Goal: Answer question/provide support: Share knowledge or assist other users

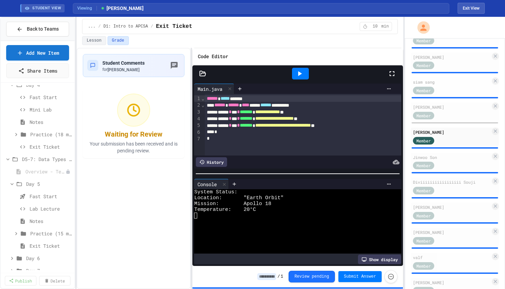
scroll to position [309, 0]
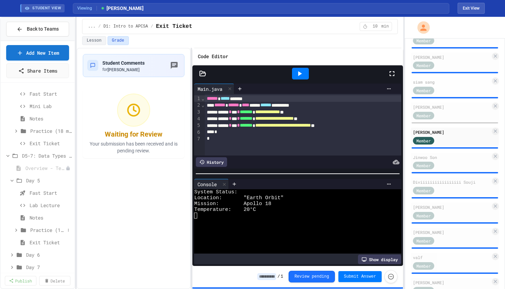
click at [38, 229] on span "Practice (15 mins)" at bounding box center [47, 229] width 35 height 7
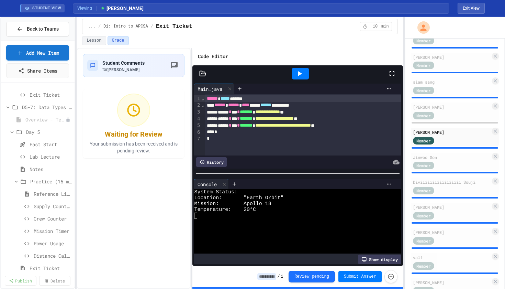
scroll to position [361, 0]
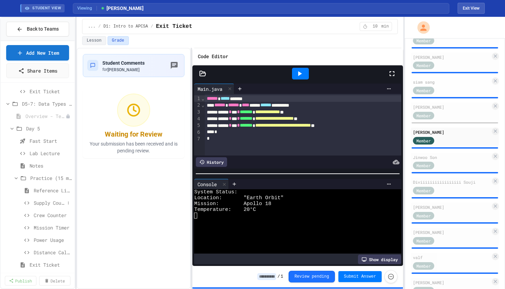
click at [47, 207] on div "Supply Counter" at bounding box center [38, 203] width 74 height 10
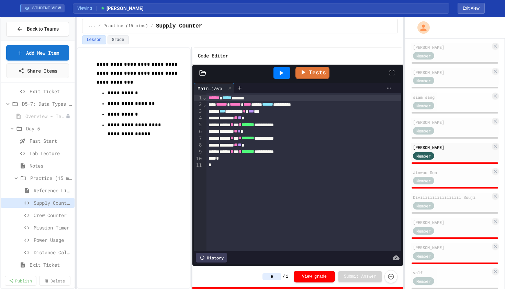
scroll to position [306, 0]
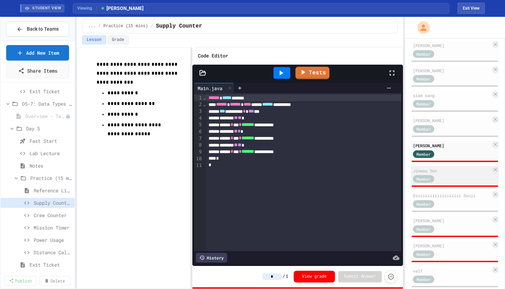
click at [447, 178] on div "Member" at bounding box center [430, 178] width 34 height 9
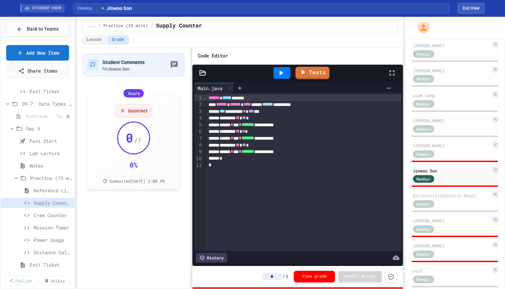
click at [121, 38] on button "Grade" at bounding box center [118, 39] width 21 height 9
click at [471, 8] on button "Exit View" at bounding box center [471, 8] width 27 height 11
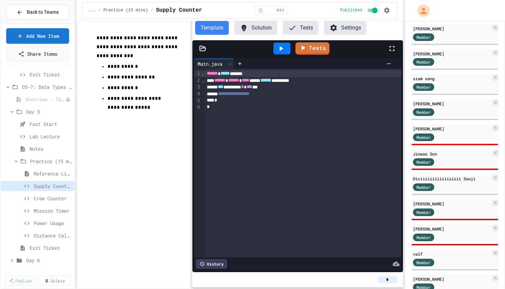
click at [259, 29] on button "Solution" at bounding box center [255, 28] width 43 height 14
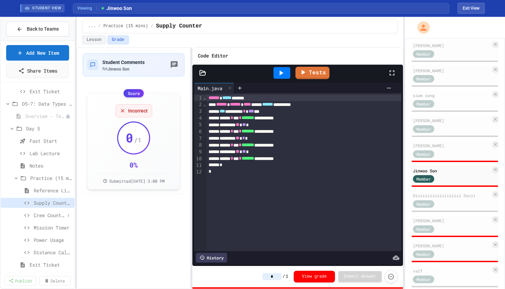
click at [42, 212] on span "Crew Counter" at bounding box center [49, 214] width 31 height 7
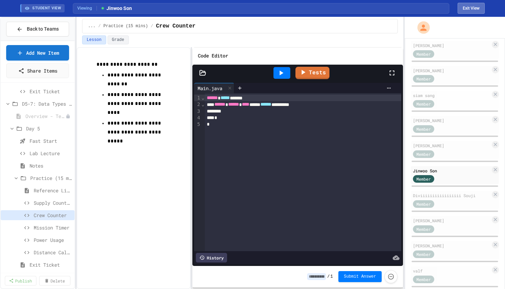
click at [465, 11] on button "Exit View" at bounding box center [471, 8] width 27 height 11
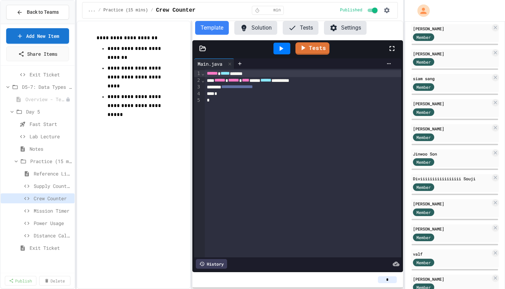
click at [259, 29] on button "Solution" at bounding box center [255, 28] width 43 height 14
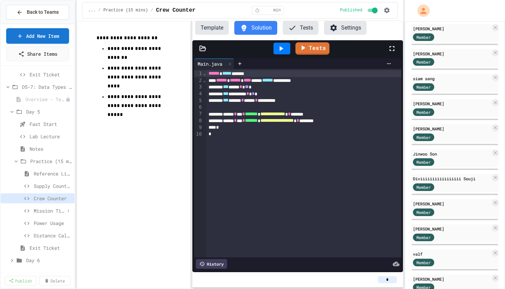
click at [44, 212] on span "Mission Timer" at bounding box center [49, 210] width 31 height 7
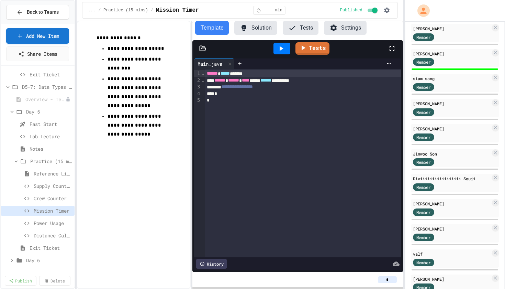
click at [261, 25] on button "Solution" at bounding box center [255, 28] width 43 height 14
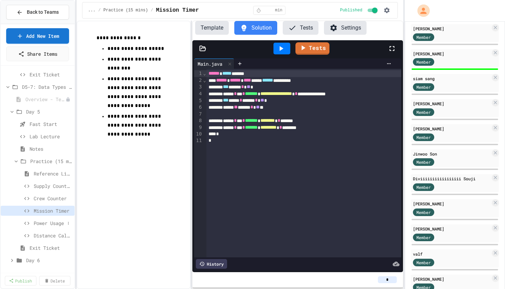
click at [52, 223] on span "Power Usage" at bounding box center [49, 222] width 31 height 7
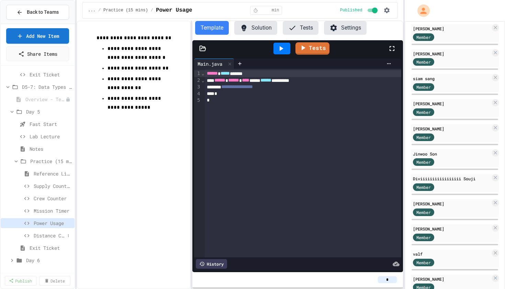
click at [50, 234] on span "Distance Calculator" at bounding box center [49, 235] width 31 height 7
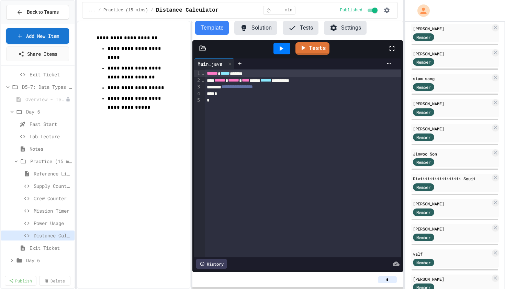
click at [260, 30] on button "Solution" at bounding box center [255, 28] width 43 height 14
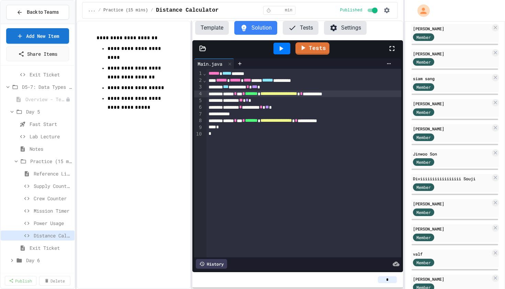
click at [357, 96] on div "**********" at bounding box center [304, 93] width 195 height 7
click at [347, 121] on div "**********" at bounding box center [304, 120] width 195 height 7
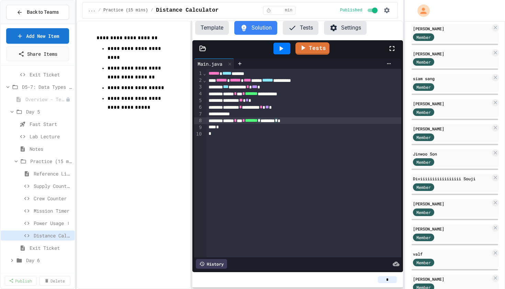
click at [48, 222] on span "Power Usage" at bounding box center [49, 222] width 31 height 7
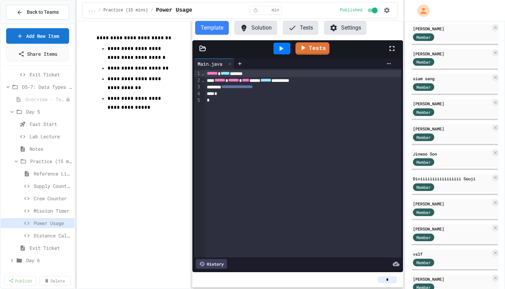
click at [255, 29] on button "Solution" at bounding box center [255, 28] width 43 height 14
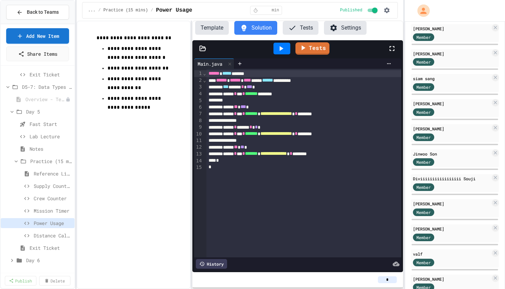
click at [347, 115] on div "**********" at bounding box center [304, 113] width 195 height 7
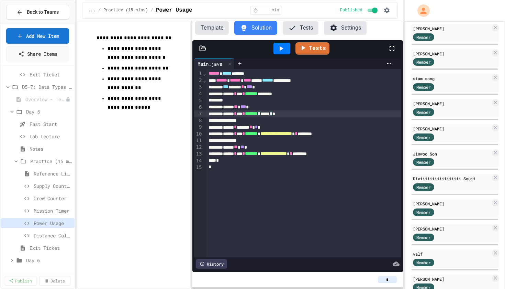
click at [349, 135] on div "**********" at bounding box center [304, 133] width 195 height 7
click at [340, 155] on div "**********" at bounding box center [304, 153] width 195 height 7
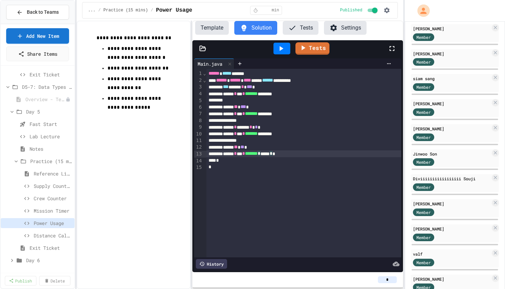
click at [286, 51] on div at bounding box center [282, 49] width 17 height 12
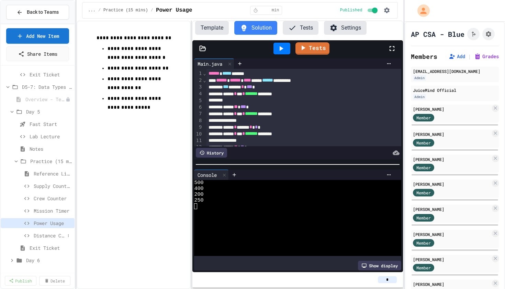
click at [53, 234] on span "Distance Calculator" at bounding box center [49, 235] width 31 height 7
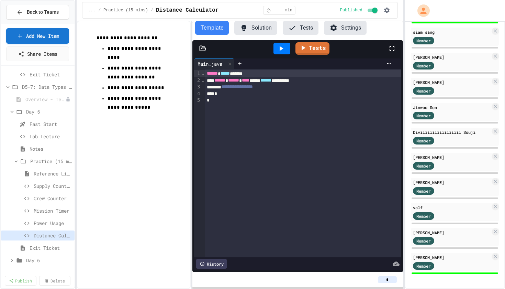
scroll to position [352, 0]
click at [445, 264] on div "Member" at bounding box center [430, 265] width 34 height 9
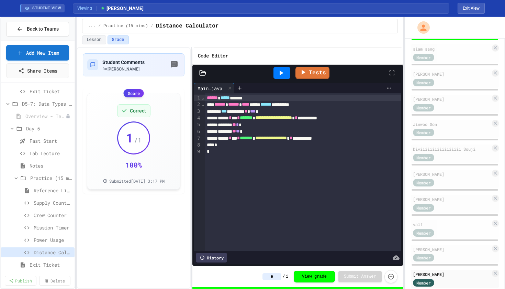
click at [283, 73] on icon at bounding box center [282, 72] width 4 height 5
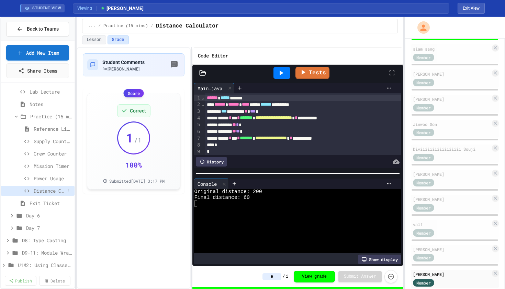
scroll to position [424, 0]
click at [45, 198] on span "Exit Ticket" at bounding box center [47, 201] width 35 height 7
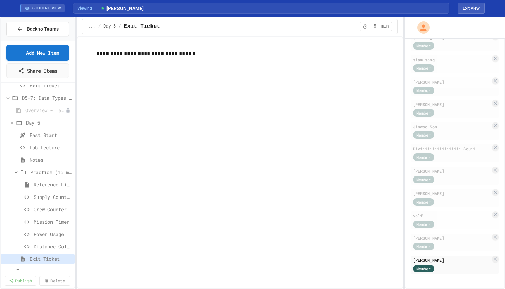
scroll to position [367, 0]
click at [46, 236] on span "Power Usage" at bounding box center [53, 233] width 38 height 7
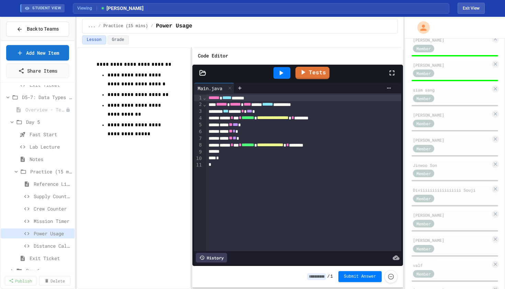
click at [282, 72] on icon at bounding box center [282, 72] width 4 height 5
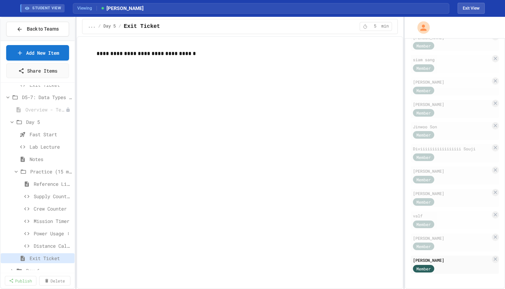
click at [41, 232] on span "Power Usage" at bounding box center [49, 233] width 31 height 7
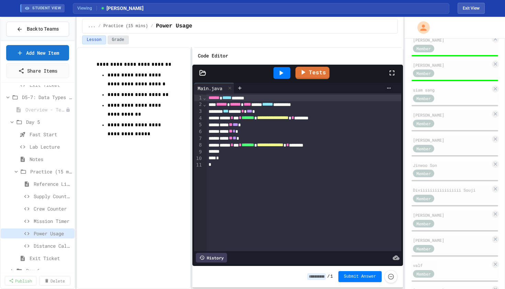
click at [119, 43] on button "Grade" at bounding box center [118, 39] width 21 height 9
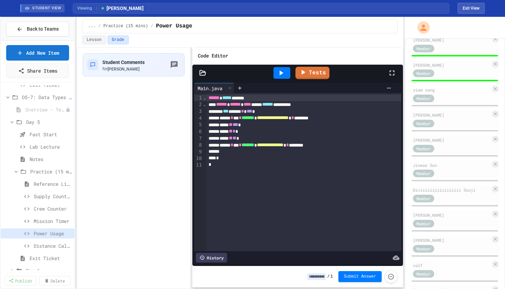
click at [119, 43] on button "Grade" at bounding box center [118, 39] width 21 height 9
click at [476, 8] on button "Exit View" at bounding box center [471, 8] width 27 height 11
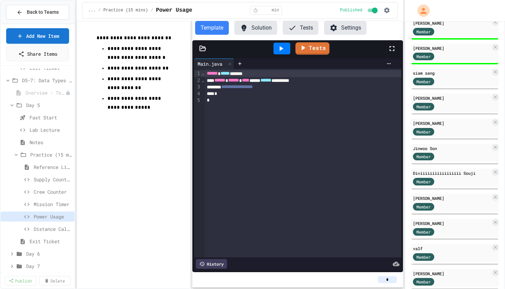
click at [261, 27] on button "Solution" at bounding box center [255, 28] width 43 height 14
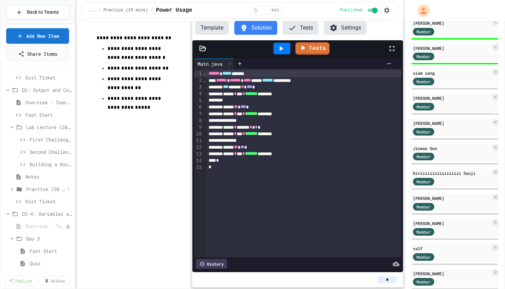
scroll to position [71, 0]
click at [37, 106] on span "Overview - Teacher Only" at bounding box center [45, 103] width 40 height 7
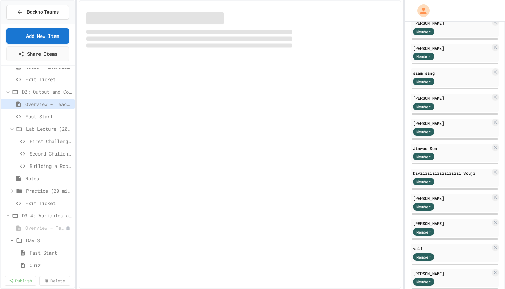
scroll to position [294, 0]
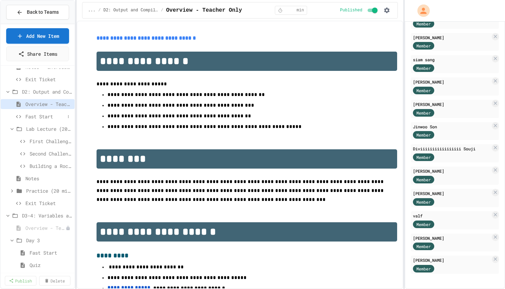
click at [37, 118] on span "Fast Start" at bounding box center [45, 116] width 40 height 7
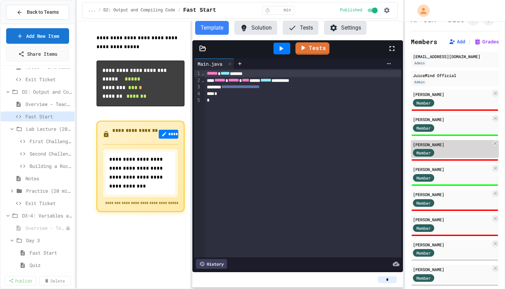
scroll to position [19, 0]
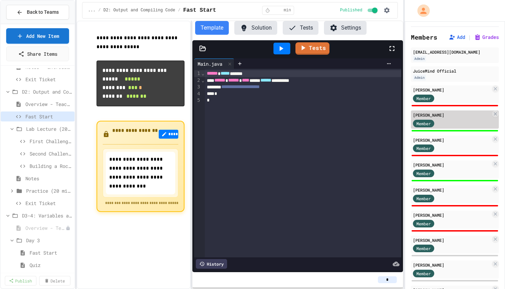
click at [448, 119] on div "Member" at bounding box center [452, 123] width 78 height 9
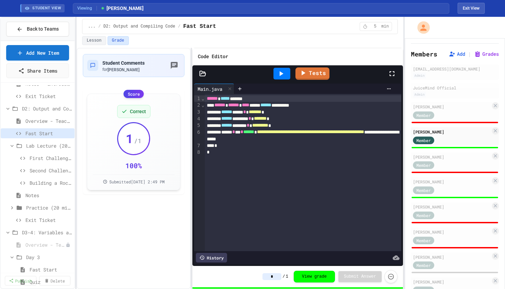
click at [281, 71] on icon at bounding box center [281, 73] width 8 height 8
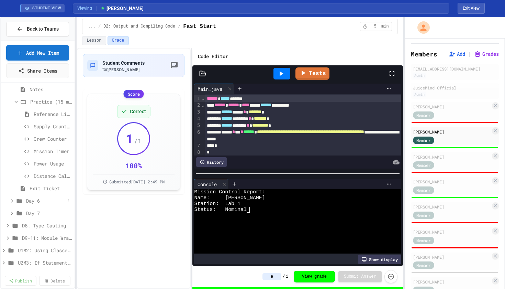
scroll to position [433, 0]
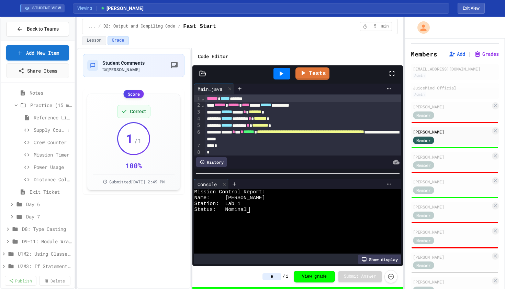
click at [44, 132] on span "Supply Counter" at bounding box center [49, 129] width 31 height 7
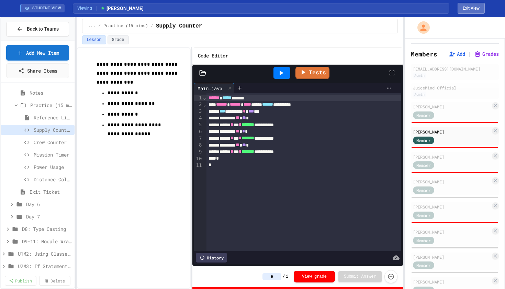
click at [470, 8] on button "Exit View" at bounding box center [471, 8] width 27 height 11
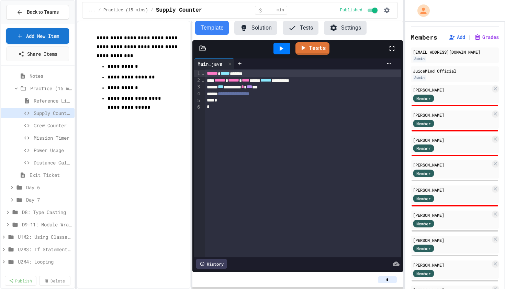
click at [343, 31] on button "Settings" at bounding box center [345, 28] width 43 height 14
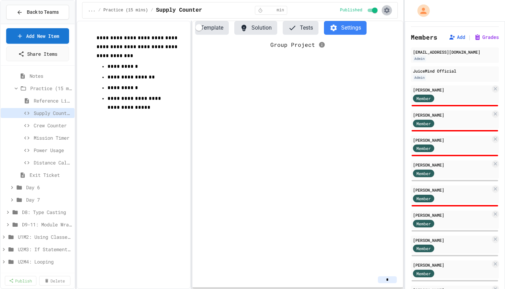
click at [389, 13] on icon "button" at bounding box center [387, 10] width 7 height 7
click at [361, 88] on div at bounding box center [252, 144] width 505 height 289
click at [255, 27] on button "Solution" at bounding box center [255, 28] width 43 height 14
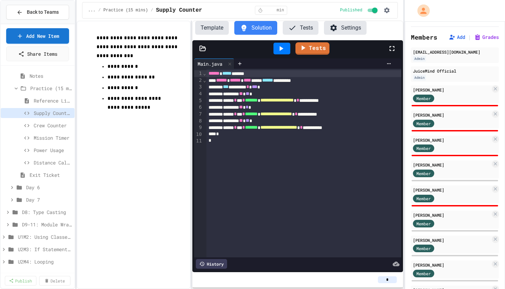
click at [351, 102] on div "**********" at bounding box center [304, 100] width 195 height 7
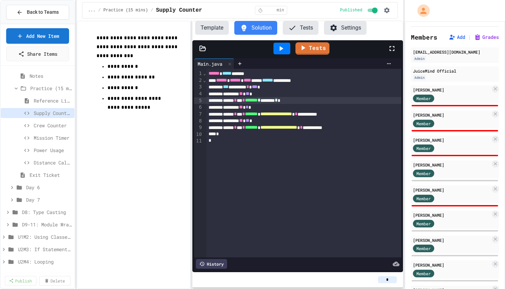
click at [350, 115] on div "**********" at bounding box center [304, 114] width 195 height 7
click at [356, 129] on div "**********" at bounding box center [304, 127] width 195 height 7
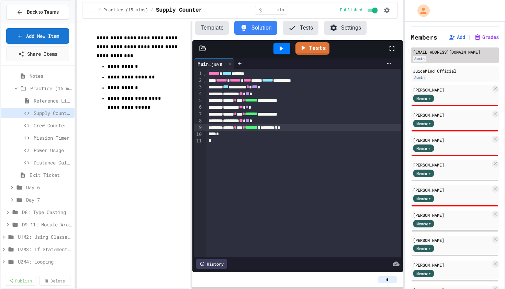
click at [420, 58] on div "Admin" at bounding box center [419, 59] width 13 height 6
click at [439, 54] on div "[EMAIL_ADDRESS][DOMAIN_NAME]" at bounding box center [455, 52] width 84 height 6
click at [487, 36] on button "Grades" at bounding box center [486, 37] width 25 height 7
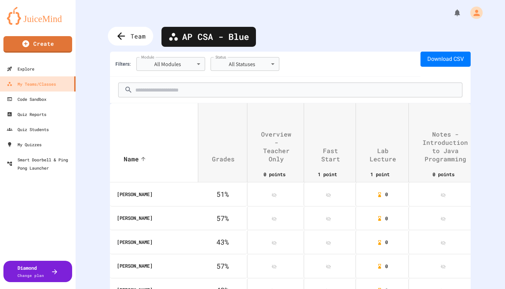
click at [139, 34] on span "Team" at bounding box center [138, 36] width 15 height 9
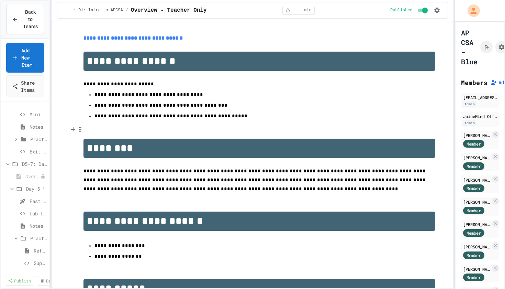
scroll to position [327, 0]
click at [32, 209] on span "Lab Lecture" at bounding box center [35, 205] width 10 height 7
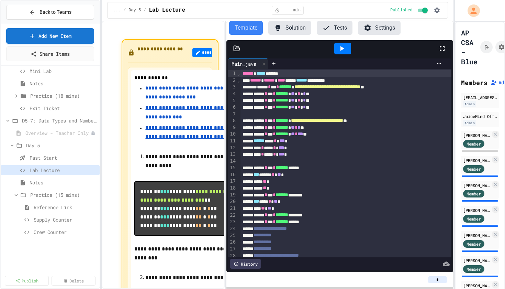
click at [103, 204] on div "**********" at bounding box center [252, 144] width 505 height 289
click at [50, 194] on span "Practice (15 mins)" at bounding box center [60, 194] width 60 height 7
click at [16, 195] on icon at bounding box center [16, 195] width 6 height 6
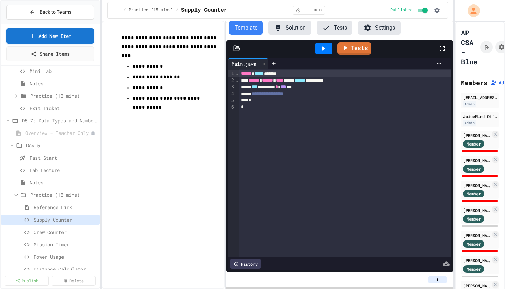
click at [290, 32] on button "Solution" at bounding box center [289, 28] width 43 height 14
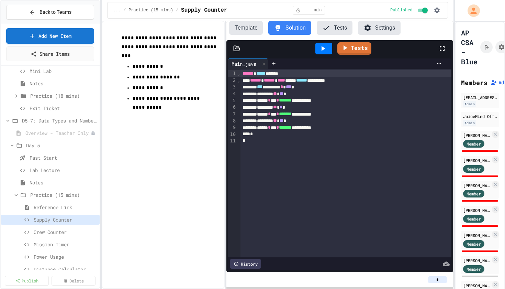
click at [338, 27] on button "Tests" at bounding box center [335, 28] width 36 height 14
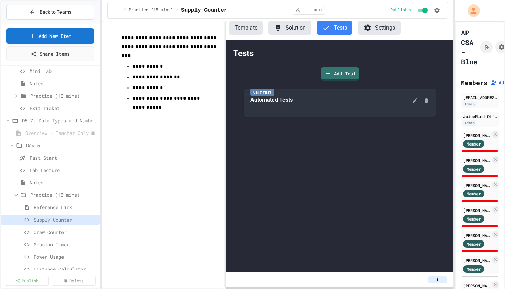
click at [384, 30] on button "Settings" at bounding box center [379, 28] width 43 height 14
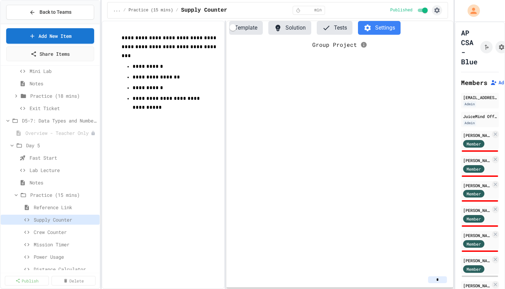
click at [437, 10] on icon "button" at bounding box center [437, 10] width 7 height 7
click at [426, 25] on li "Edit Lesson Plan" at bounding box center [418, 24] width 49 height 12
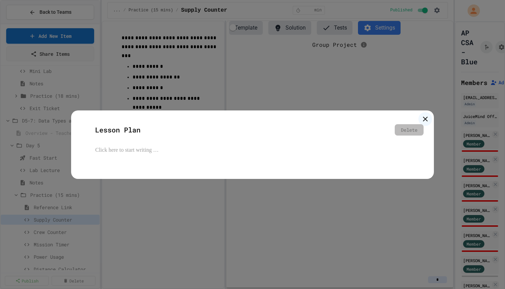
click at [428, 118] on icon at bounding box center [425, 119] width 8 height 8
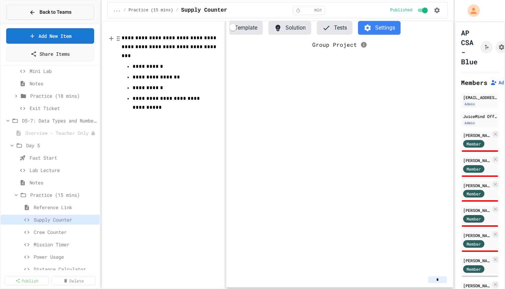
click at [66, 16] on button "Back to Teams" at bounding box center [50, 12] width 88 height 15
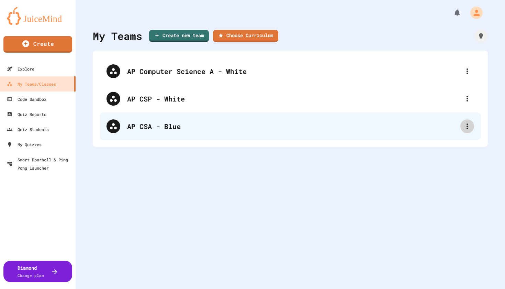
click at [467, 125] on icon at bounding box center [467, 126] width 8 height 8
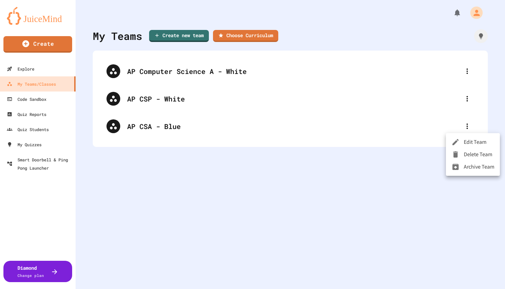
click at [467, 145] on li "Edit Team" at bounding box center [473, 142] width 54 height 12
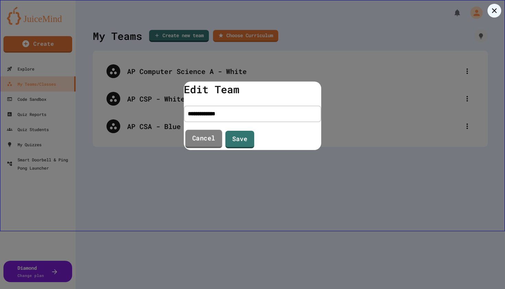
click at [206, 140] on link "Cancel" at bounding box center [203, 139] width 37 height 19
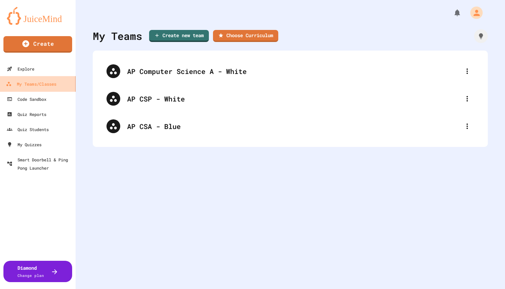
click at [36, 85] on div "My Teams/Classes" at bounding box center [31, 84] width 51 height 9
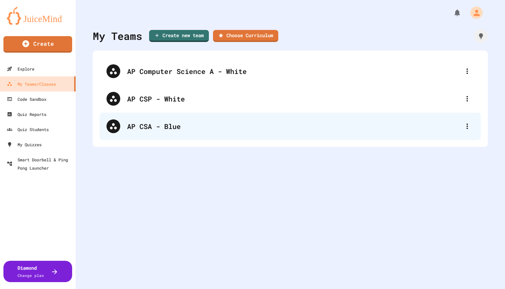
click at [140, 131] on div "AP CSA - Blue" at bounding box center [291, 125] width 382 height 27
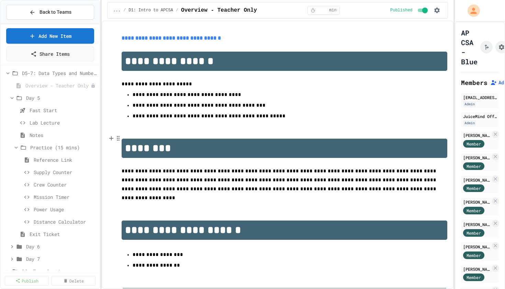
scroll to position [375, 0]
click at [53, 182] on span "Crew Counter" at bounding box center [62, 183] width 56 height 7
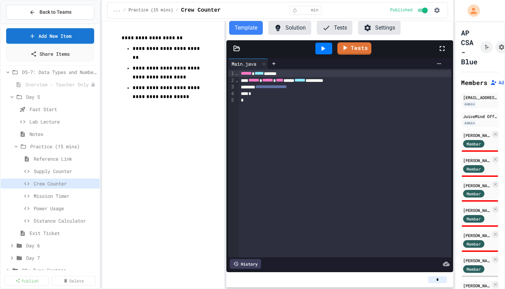
click at [295, 34] on button "Solution" at bounding box center [289, 28] width 43 height 14
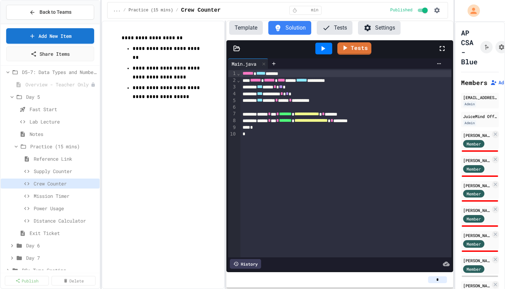
click at [372, 114] on div "**********" at bounding box center [346, 114] width 211 height 7
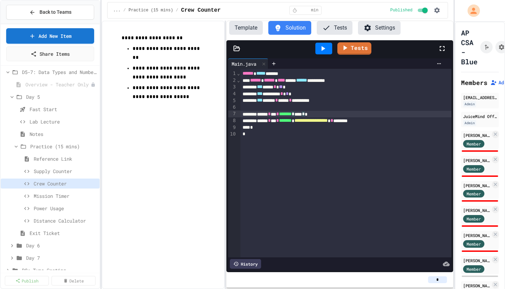
click at [386, 121] on div "**********" at bounding box center [346, 120] width 211 height 7
click at [47, 171] on span "Supply Counter" at bounding box center [62, 170] width 56 height 7
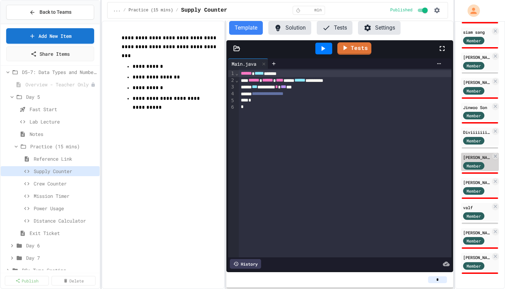
scroll to position [378, 0]
click at [475, 232] on div "[PERSON_NAME]" at bounding box center [476, 232] width 27 height 6
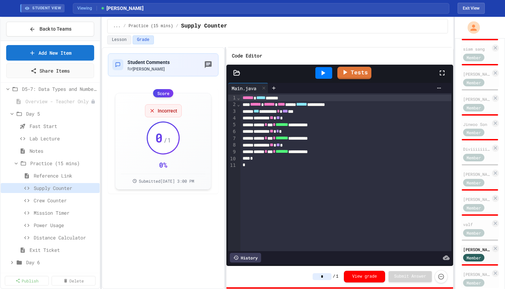
click at [323, 72] on icon at bounding box center [324, 72] width 4 height 5
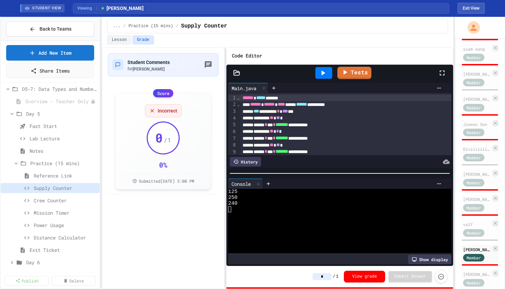
click at [326, 277] on input "*" at bounding box center [322, 276] width 19 height 7
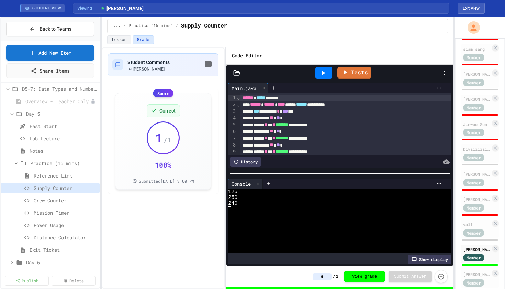
click at [438, 88] on icon at bounding box center [438, 87] width 5 height 5
click at [167, 207] on div at bounding box center [252, 144] width 505 height 289
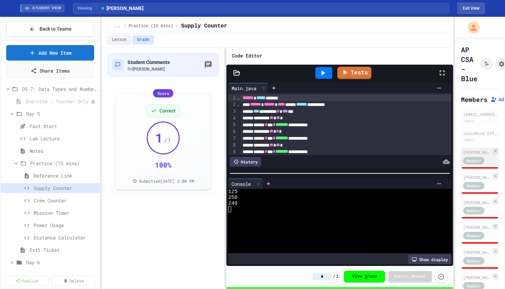
click at [480, 159] on span "Member" at bounding box center [474, 160] width 14 height 6
click at [478, 153] on div "[PERSON_NAME]" at bounding box center [476, 152] width 27 height 6
type input "*"
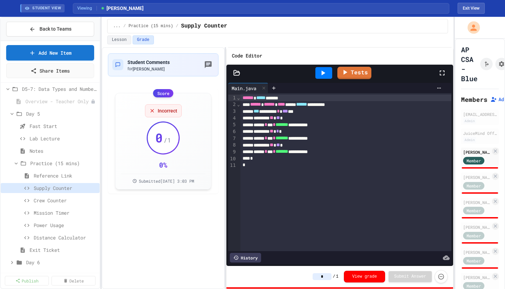
click at [325, 76] on icon at bounding box center [323, 73] width 8 height 8
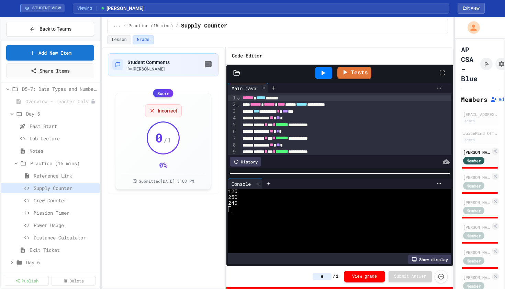
click at [322, 275] on input "*" at bounding box center [322, 276] width 19 height 7
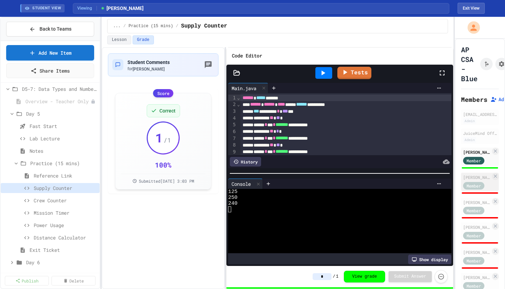
click at [475, 177] on div "[PERSON_NAME]" at bounding box center [476, 177] width 27 height 6
type input "*"
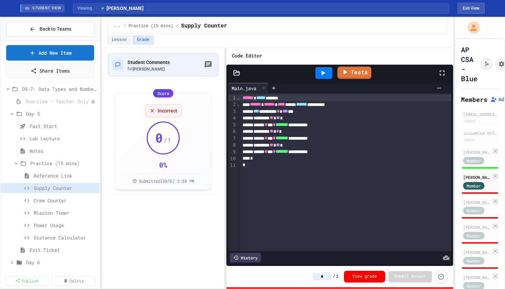
click at [320, 74] on icon at bounding box center [323, 73] width 8 height 8
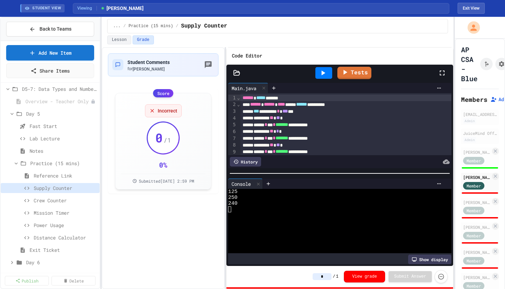
click at [325, 275] on input "*" at bounding box center [322, 276] width 19 height 7
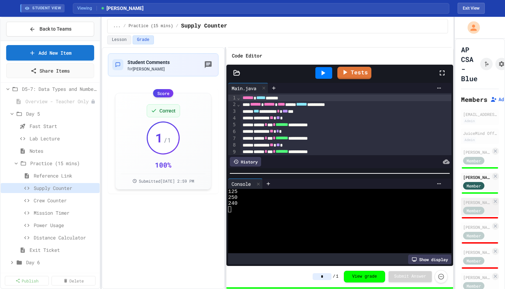
click at [474, 204] on div "[PERSON_NAME]" at bounding box center [476, 202] width 27 height 6
type input "*"
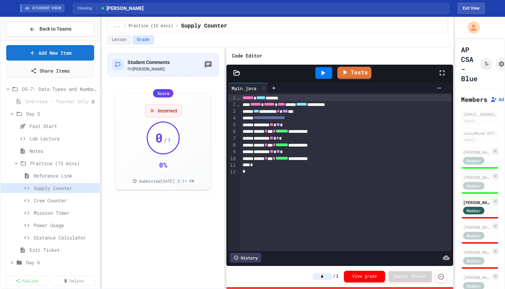
click at [324, 71] on icon at bounding box center [323, 73] width 8 height 8
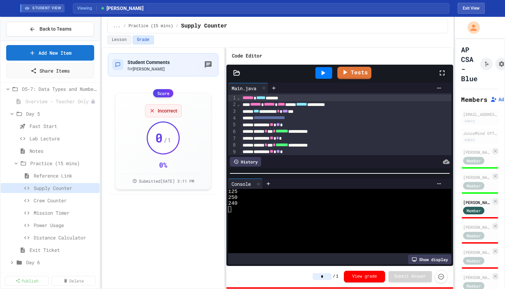
click at [325, 276] on input "*" at bounding box center [322, 276] width 19 height 7
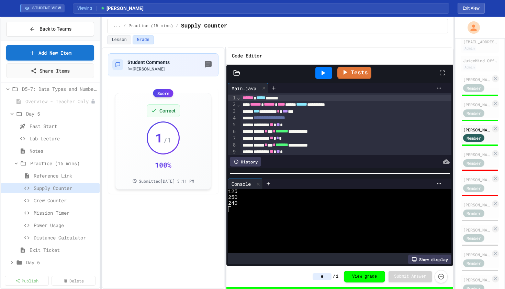
scroll to position [87, 0]
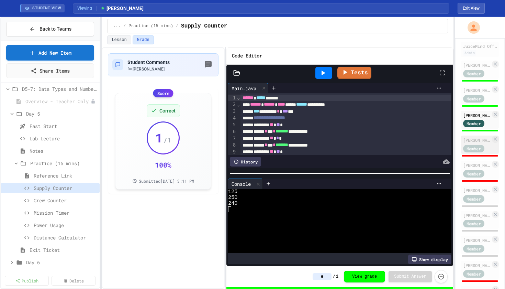
click at [478, 139] on div "[PERSON_NAME]" at bounding box center [476, 140] width 27 height 6
type input "*"
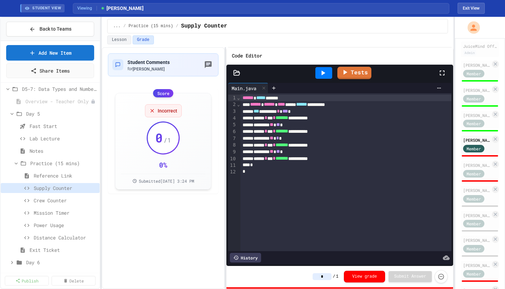
click at [324, 73] on icon at bounding box center [324, 72] width 4 height 5
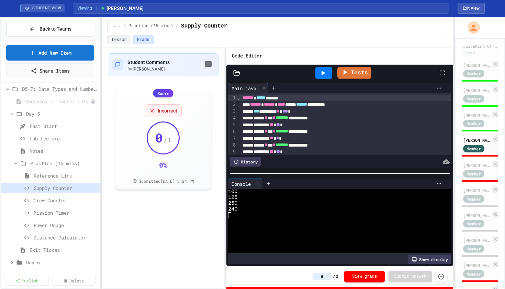
click at [326, 274] on input "*" at bounding box center [322, 276] width 19 height 7
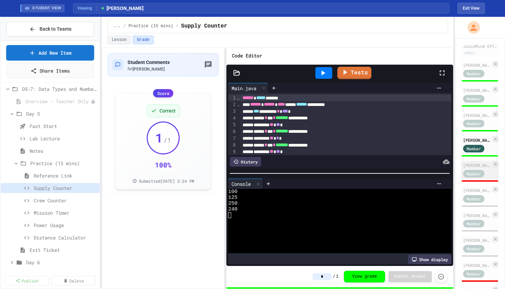
click at [473, 161] on div "[PERSON_NAME] Member" at bounding box center [480, 170] width 38 height 18
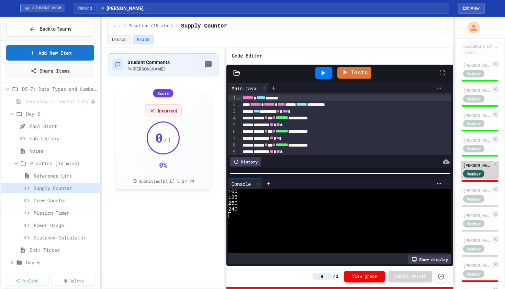
type input "*"
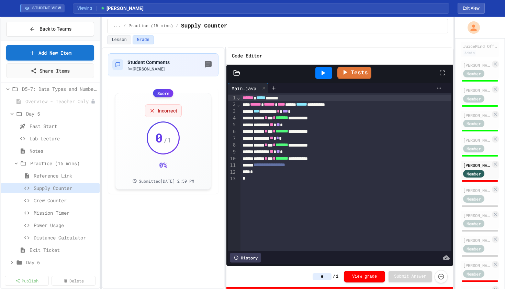
click at [325, 74] on icon at bounding box center [323, 73] width 8 height 8
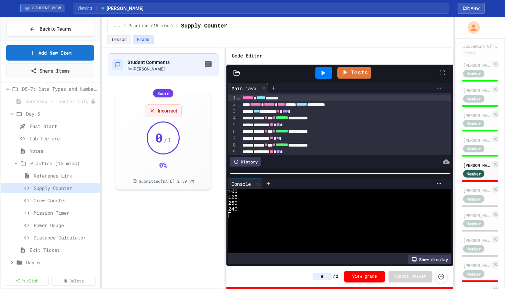
click at [327, 277] on input "*" at bounding box center [322, 276] width 19 height 7
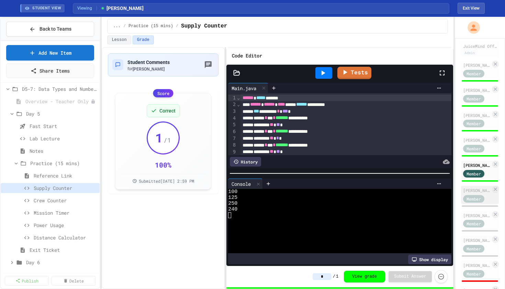
type input "*"
click at [475, 190] on div "[PERSON_NAME]" at bounding box center [476, 190] width 27 height 6
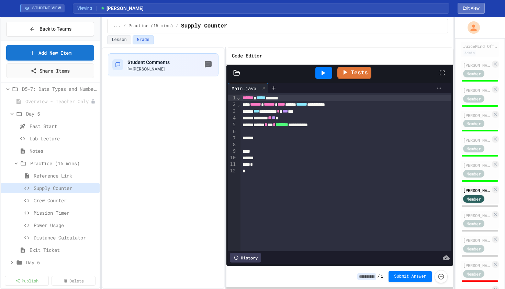
click at [471, 9] on button "Exit View" at bounding box center [471, 8] width 27 height 11
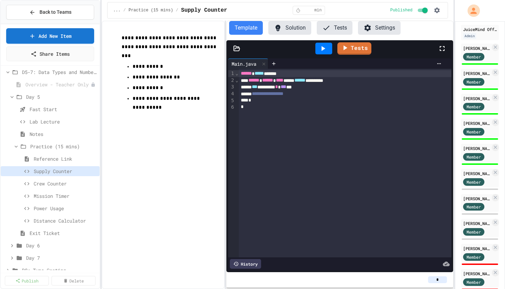
click at [290, 29] on button "Solution" at bounding box center [289, 28] width 43 height 14
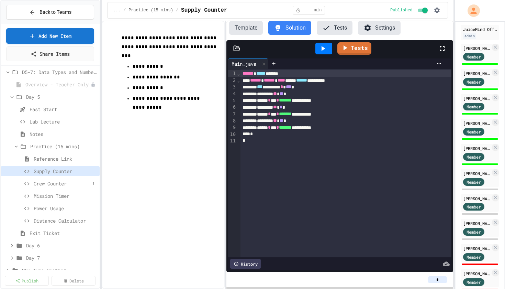
click at [47, 185] on span "Crew Counter" at bounding box center [62, 183] width 56 height 7
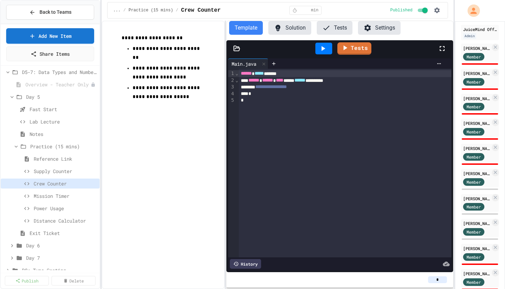
click at [292, 27] on button "Solution" at bounding box center [289, 28] width 43 height 14
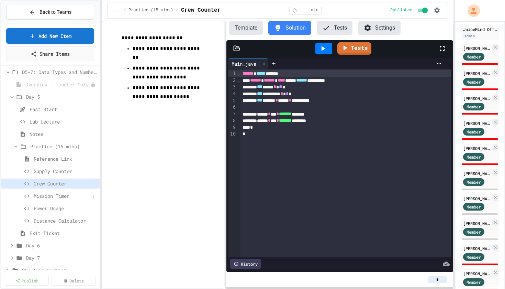
click at [58, 199] on span "Mission Timer" at bounding box center [62, 195] width 56 height 7
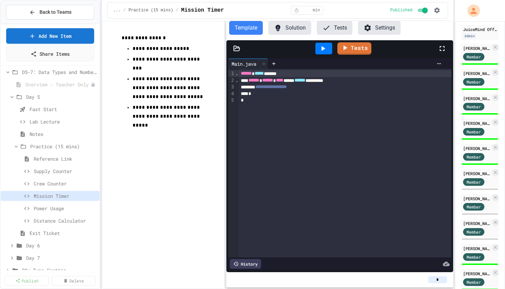
click at [291, 29] on button "Solution" at bounding box center [289, 28] width 43 height 14
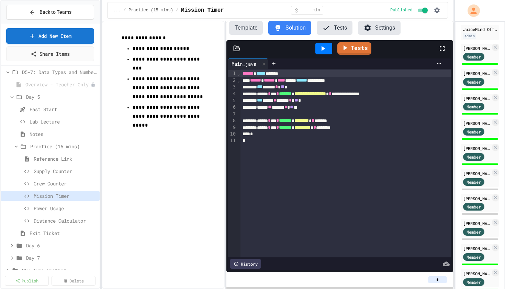
click at [381, 94] on div "**********" at bounding box center [346, 93] width 211 height 7
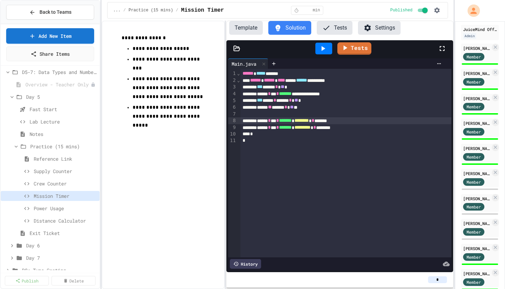
click at [355, 122] on div "****** * *** * ******* * ******** * ******" at bounding box center [346, 120] width 211 height 7
click at [357, 127] on div "****** * *** * ******* * ********* * *******" at bounding box center [346, 127] width 211 height 7
click at [55, 210] on span "Power Usage" at bounding box center [62, 207] width 56 height 7
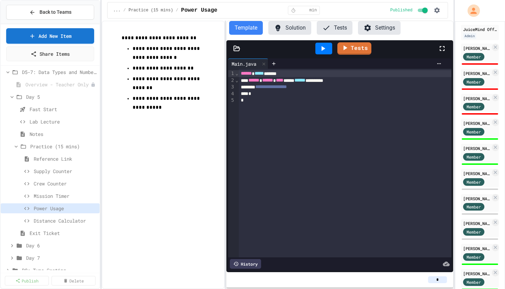
click at [293, 29] on button "Solution" at bounding box center [289, 28] width 43 height 14
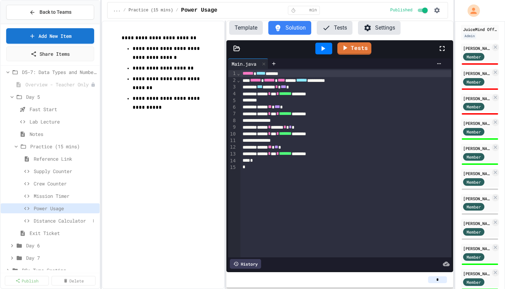
click at [63, 221] on span "Distance Calculator" at bounding box center [62, 220] width 56 height 7
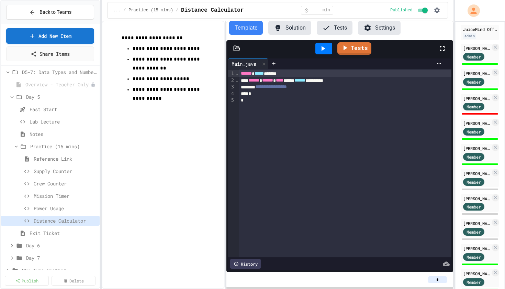
click at [288, 29] on button "Solution" at bounding box center [289, 28] width 43 height 14
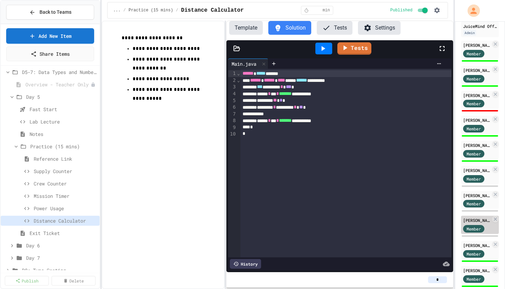
scroll to position [90, 0]
click at [479, 96] on div "[PERSON_NAME]" at bounding box center [476, 95] width 27 height 6
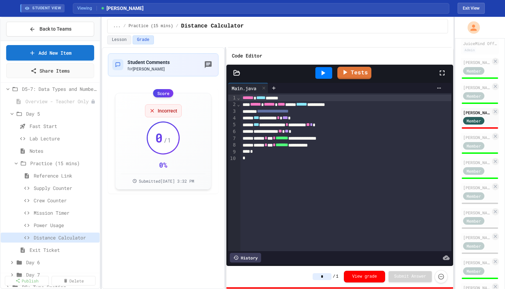
click at [323, 75] on icon at bounding box center [323, 73] width 8 height 8
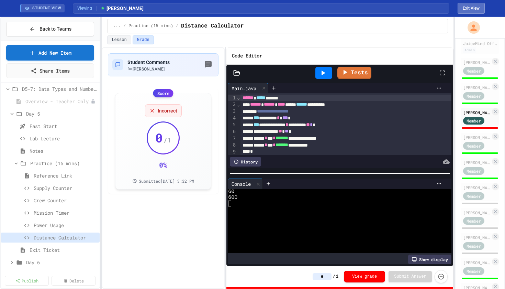
click at [468, 8] on button "Exit View" at bounding box center [471, 8] width 27 height 11
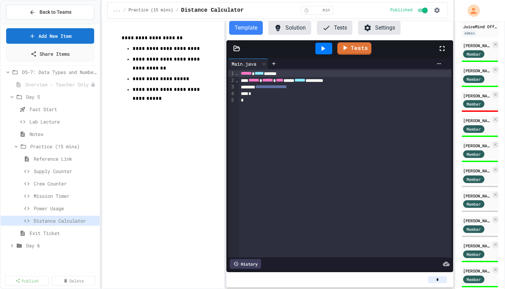
click at [297, 29] on button "Solution" at bounding box center [289, 28] width 43 height 14
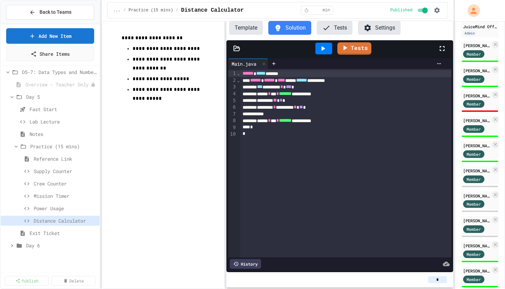
click at [323, 49] on icon at bounding box center [324, 48] width 4 height 5
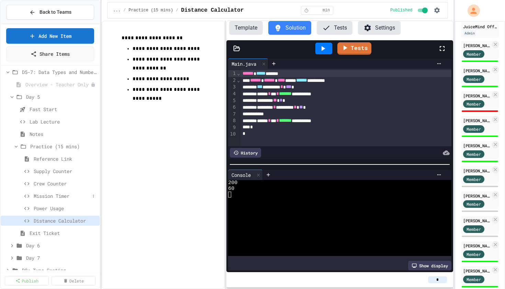
click at [64, 196] on span "Mission Timer" at bounding box center [62, 195] width 56 height 7
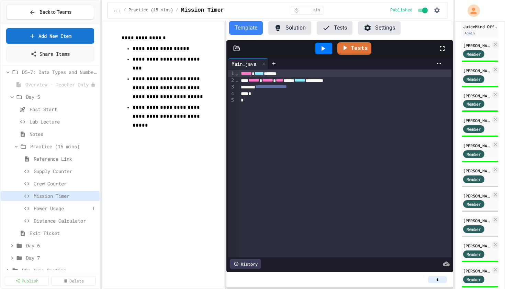
click at [67, 207] on span "Power Usage" at bounding box center [62, 207] width 56 height 7
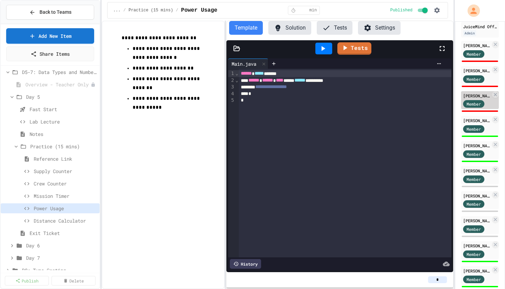
click at [470, 103] on span "Member" at bounding box center [474, 104] width 14 height 6
click at [473, 96] on div "[PERSON_NAME]" at bounding box center [476, 95] width 27 height 6
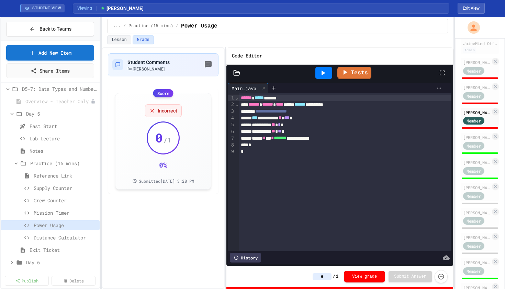
click at [327, 75] on icon at bounding box center [323, 73] width 8 height 8
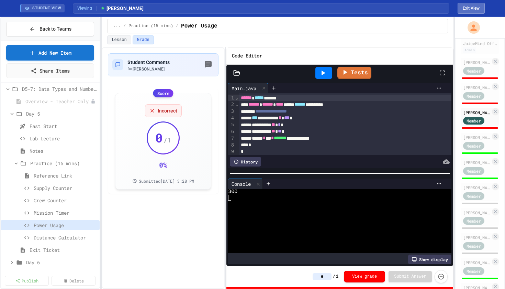
click at [468, 9] on button "Exit View" at bounding box center [471, 8] width 27 height 11
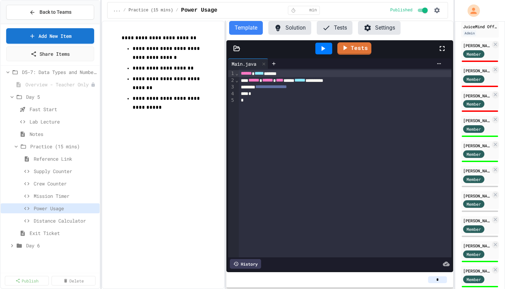
click at [293, 30] on button "Solution" at bounding box center [289, 28] width 43 height 14
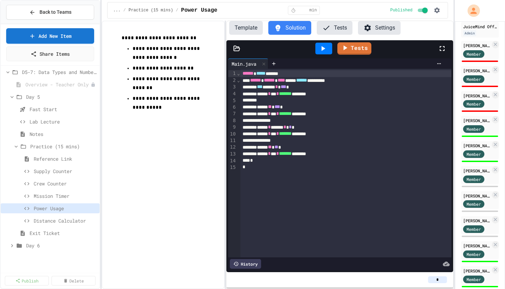
click at [322, 51] on icon at bounding box center [323, 48] width 8 height 8
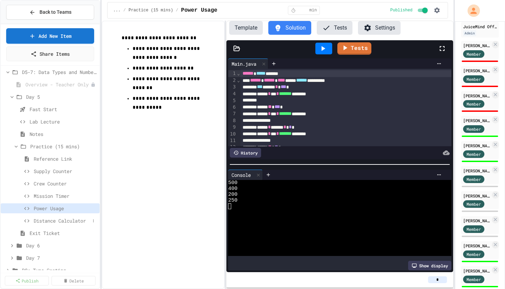
click at [46, 222] on span "Distance Calculator" at bounding box center [62, 220] width 56 height 7
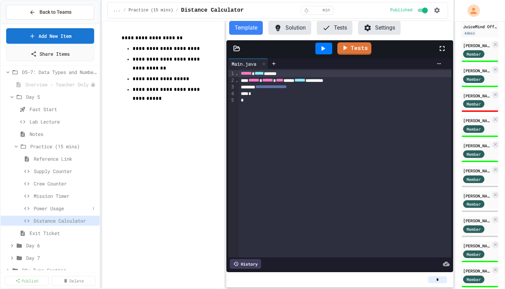
click at [49, 209] on span "Power Usage" at bounding box center [62, 207] width 56 height 7
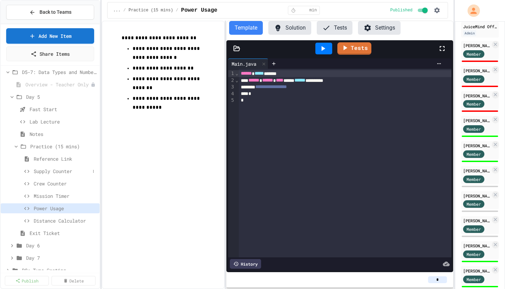
click at [51, 174] on span "Supply Counter" at bounding box center [62, 170] width 56 height 7
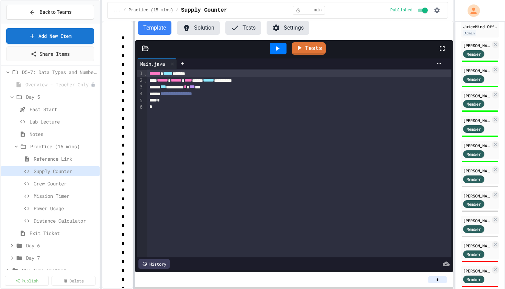
click at [133, 166] on div at bounding box center [133, 155] width 1 height 268
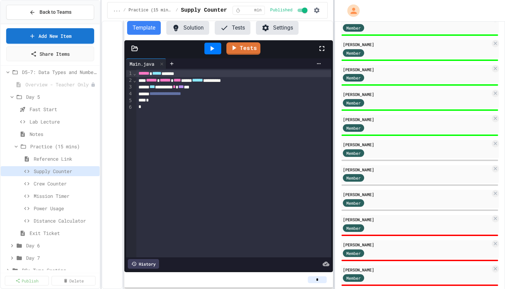
click at [332, 166] on div "**********" at bounding box center [252, 144] width 505 height 289
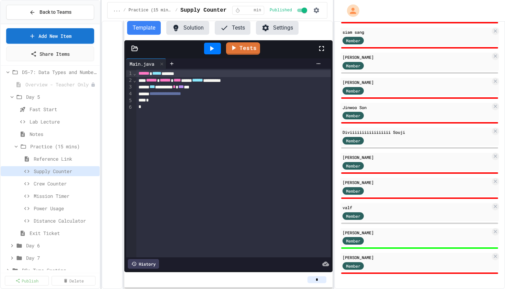
scroll to position [352, 0]
click at [193, 27] on button "Solution" at bounding box center [187, 28] width 43 height 14
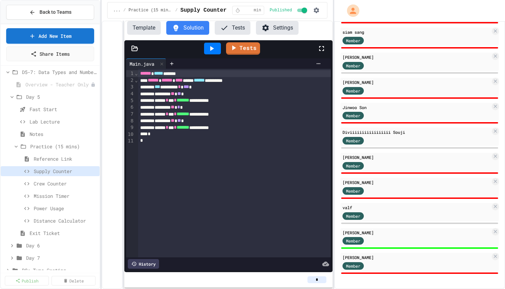
click at [210, 48] on icon at bounding box center [212, 48] width 8 height 8
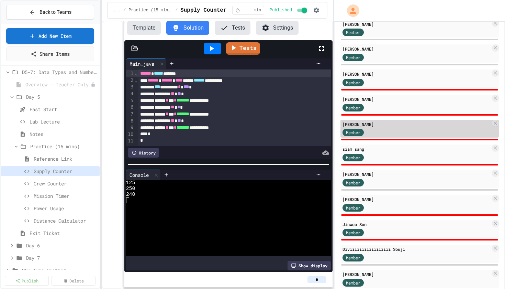
scroll to position [240, 0]
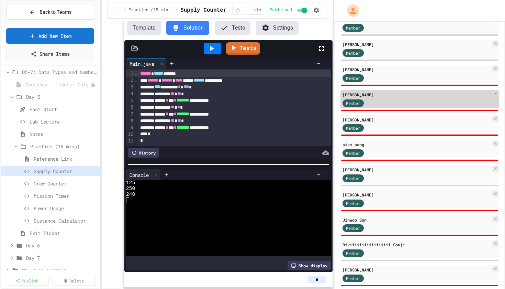
click at [384, 102] on div "Member" at bounding box center [417, 102] width 148 height 9
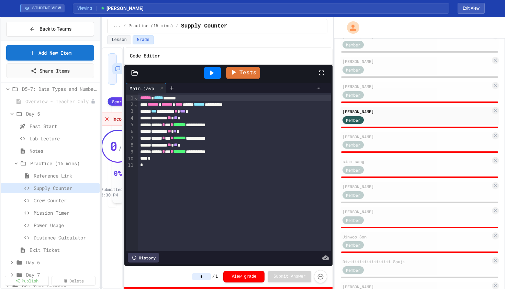
click at [212, 71] on icon at bounding box center [212, 73] width 8 height 8
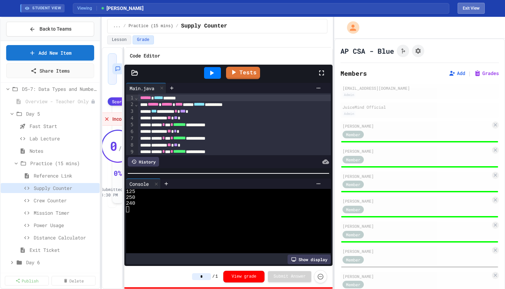
click at [474, 8] on button "Exit View" at bounding box center [471, 8] width 27 height 11
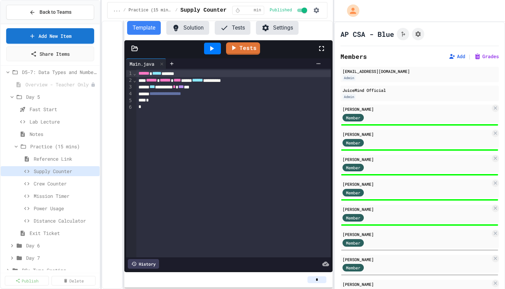
click at [198, 26] on button "Solution" at bounding box center [187, 28] width 43 height 14
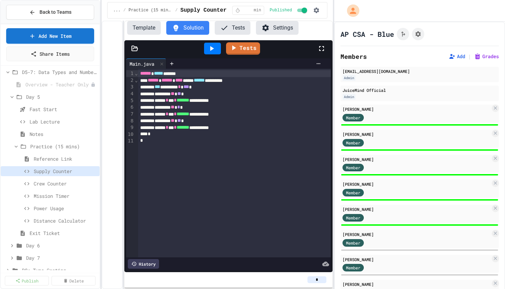
click at [216, 51] on div at bounding box center [212, 49] width 17 height 12
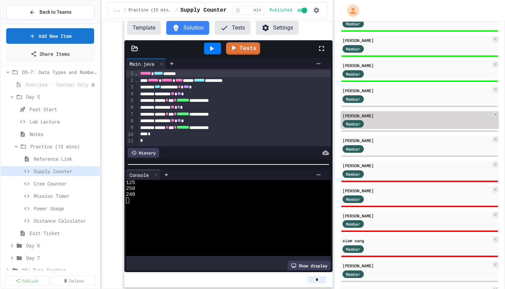
scroll to position [147, 0]
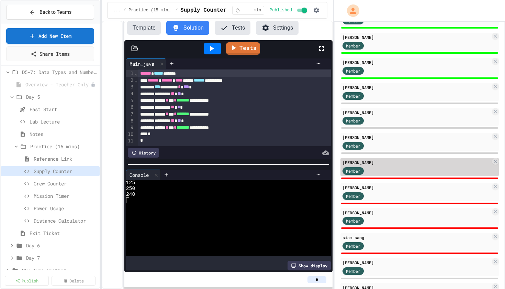
click at [386, 165] on div "[PERSON_NAME]" at bounding box center [417, 162] width 148 height 6
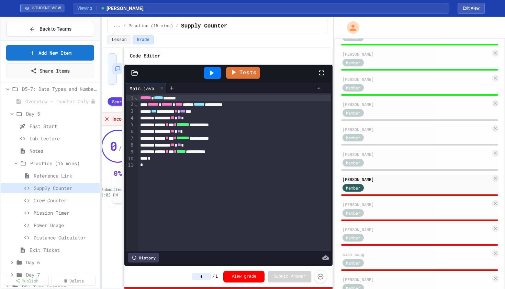
click at [211, 72] on icon at bounding box center [212, 72] width 4 height 5
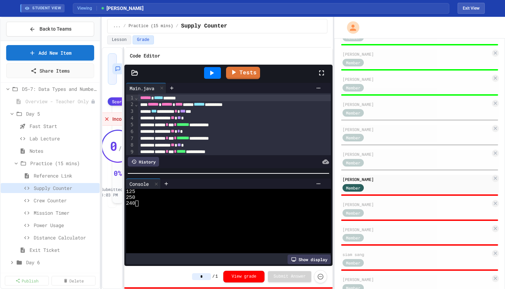
click at [203, 274] on input "*" at bounding box center [201, 276] width 19 height 7
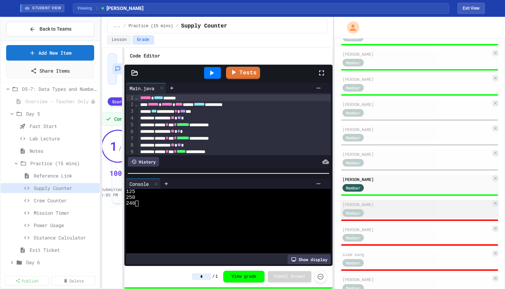
click at [386, 210] on div "Member" at bounding box center [417, 212] width 148 height 9
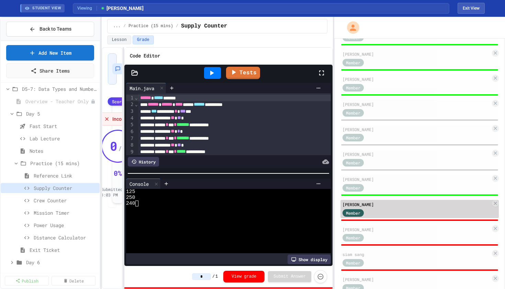
type input "*"
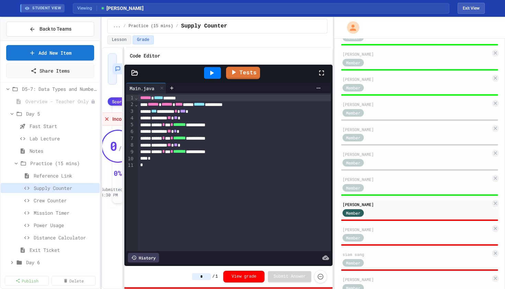
click at [214, 75] on icon at bounding box center [212, 73] width 8 height 8
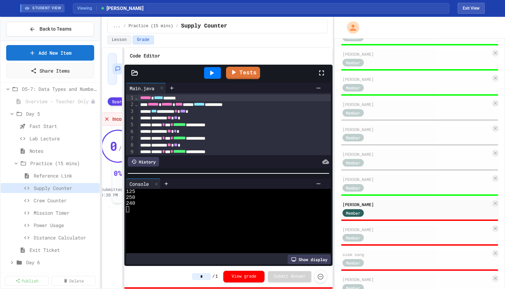
click at [204, 277] on input "*" at bounding box center [201, 276] width 19 height 7
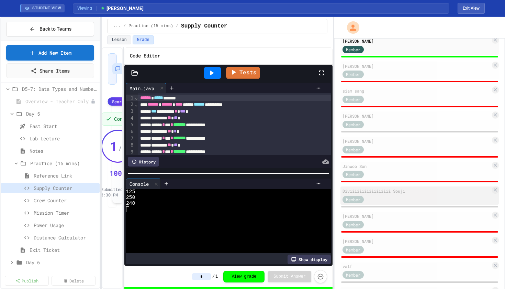
scroll to position [313, 0]
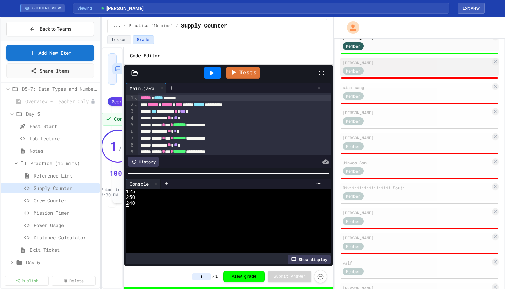
click at [386, 69] on div "Member" at bounding box center [417, 70] width 148 height 9
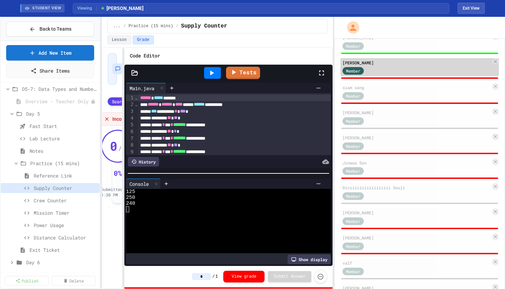
type input "*"
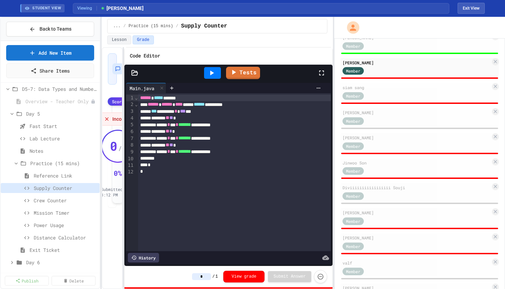
click at [213, 70] on icon at bounding box center [212, 73] width 8 height 8
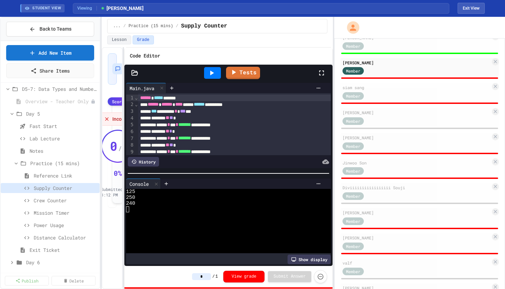
click at [205, 276] on input "*" at bounding box center [201, 276] width 19 height 7
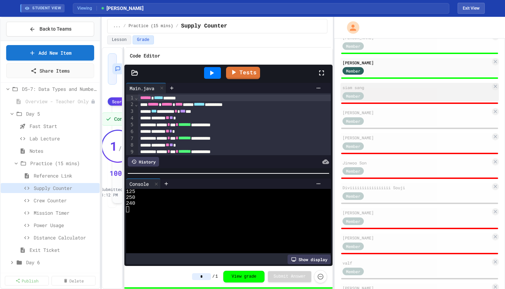
click at [382, 94] on div "Member" at bounding box center [417, 95] width 148 height 9
type input "*"
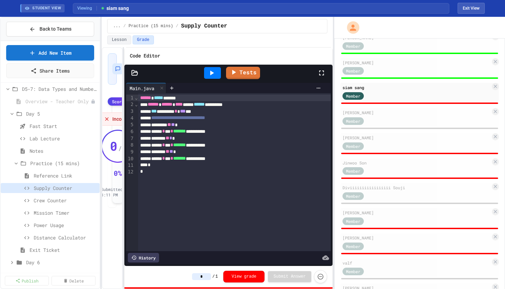
click at [213, 75] on icon at bounding box center [212, 73] width 8 height 8
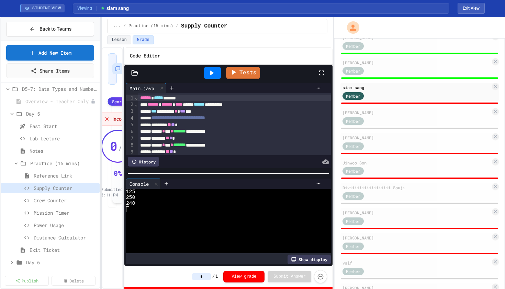
click at [203, 279] on input "*" at bounding box center [201, 276] width 19 height 7
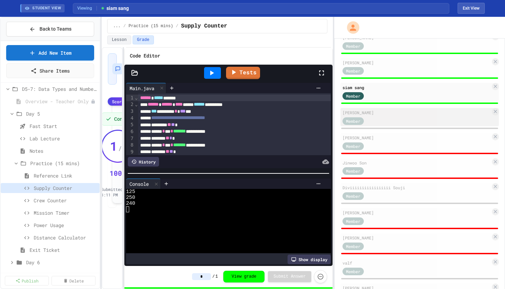
type input "*"
click at [389, 119] on div "Member" at bounding box center [417, 120] width 148 height 9
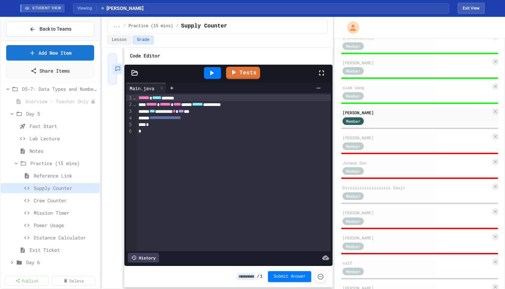
click at [211, 74] on icon at bounding box center [212, 72] width 4 height 5
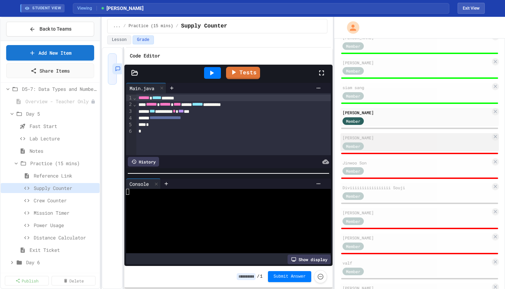
click at [390, 147] on div "Member" at bounding box center [417, 145] width 148 height 9
type input "*"
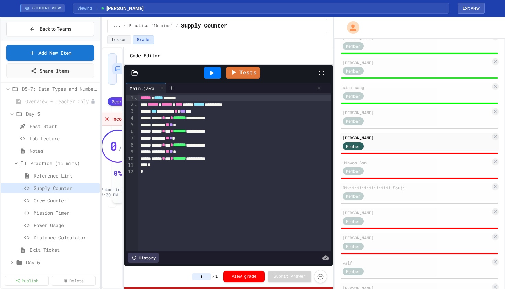
click at [213, 72] on icon at bounding box center [212, 72] width 4 height 5
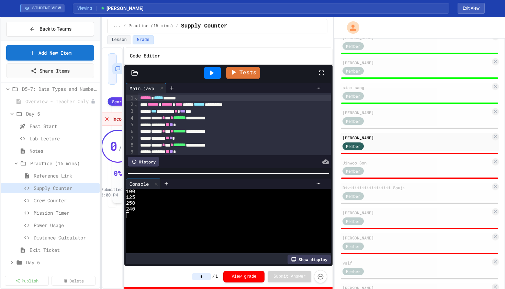
click at [206, 276] on input "*" at bounding box center [201, 276] width 19 height 7
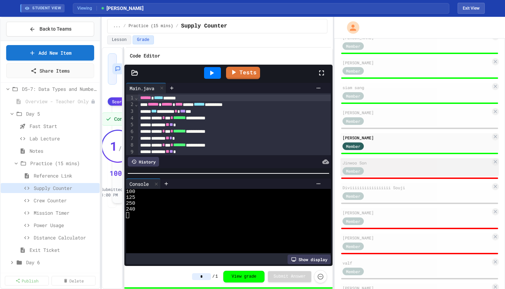
click at [389, 170] on div "Member" at bounding box center [417, 170] width 148 height 9
type input "*"
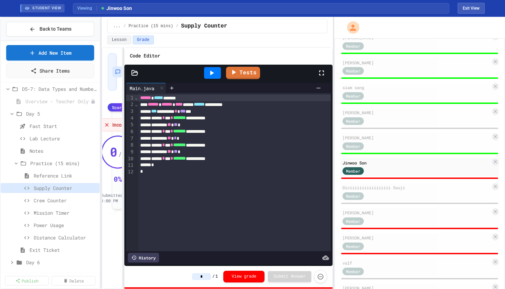
click at [212, 74] on icon at bounding box center [212, 72] width 4 height 5
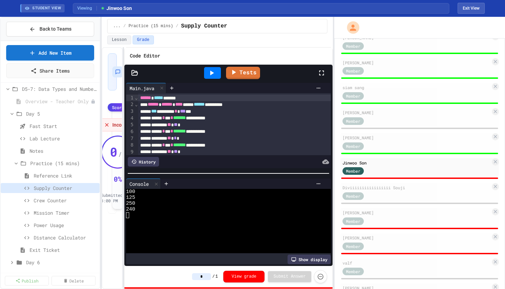
click at [205, 277] on input "*" at bounding box center [201, 276] width 19 height 7
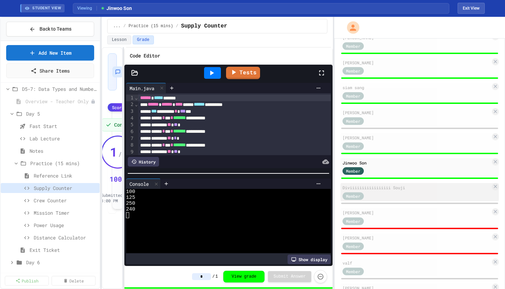
type input "*"
click at [389, 195] on div "Member" at bounding box center [417, 195] width 148 height 9
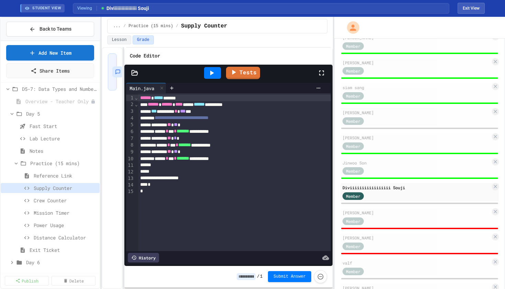
click at [213, 74] on icon at bounding box center [212, 73] width 8 height 8
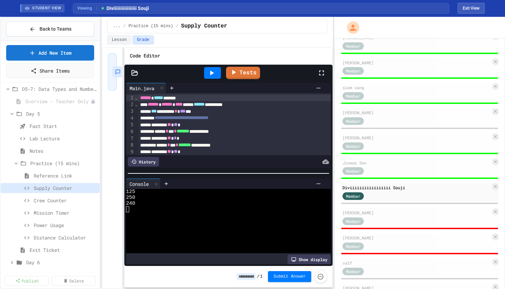
click at [247, 278] on input at bounding box center [246, 276] width 19 height 7
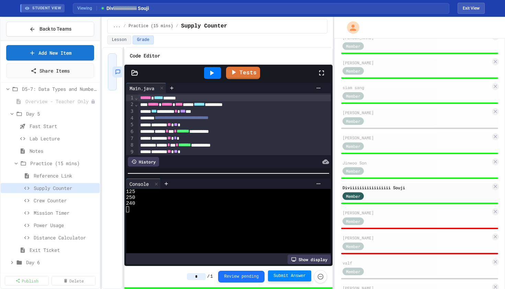
click at [281, 278] on span "Submit Answer" at bounding box center [290, 275] width 32 height 5
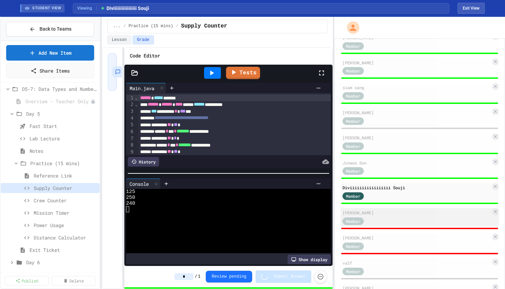
type input "*"
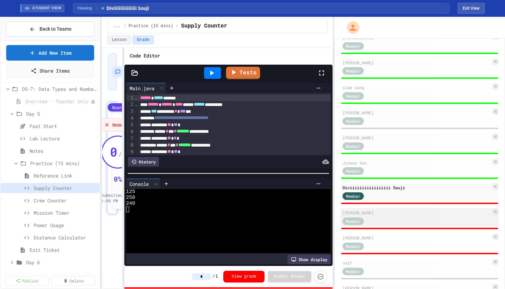
click at [388, 220] on div "Member" at bounding box center [417, 220] width 148 height 9
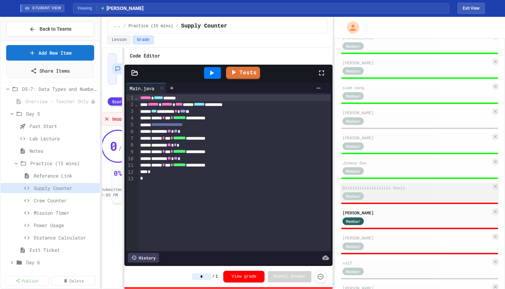
click at [388, 193] on div "Member" at bounding box center [417, 195] width 148 height 9
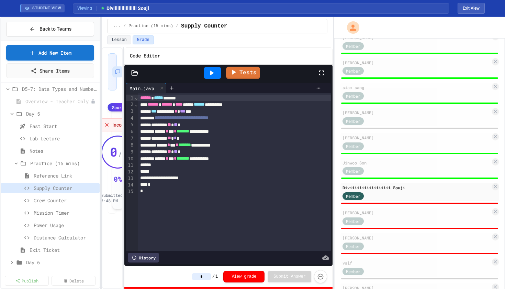
click at [212, 71] on icon at bounding box center [212, 73] width 8 height 8
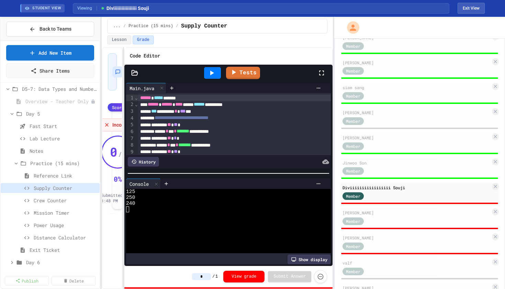
click at [206, 277] on input "*" at bounding box center [201, 276] width 19 height 7
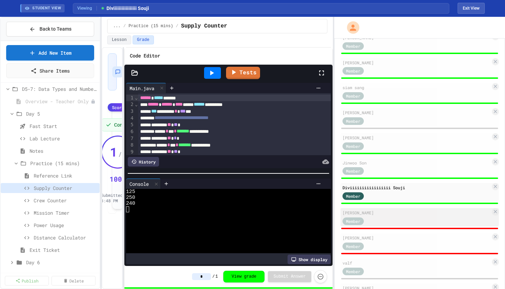
click at [392, 222] on div "Member" at bounding box center [417, 220] width 148 height 9
type input "*"
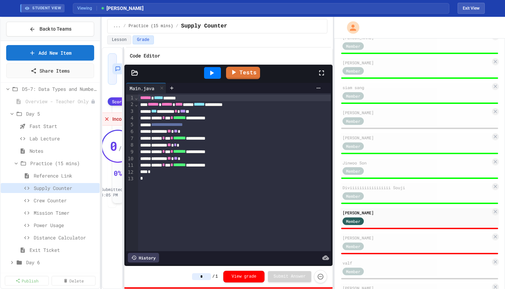
click at [213, 73] on icon at bounding box center [212, 72] width 4 height 5
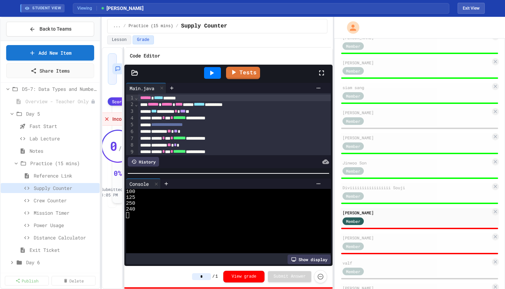
click at [206, 278] on input "*" at bounding box center [201, 276] width 19 height 7
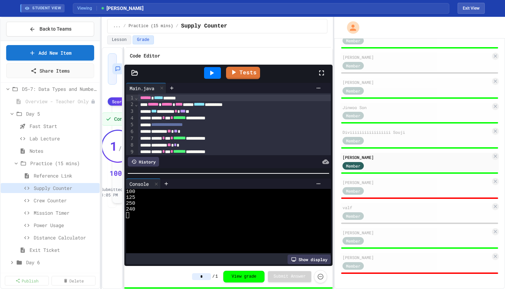
scroll to position [369, 0]
click at [383, 184] on div "[PERSON_NAME]" at bounding box center [417, 182] width 148 height 6
type input "*"
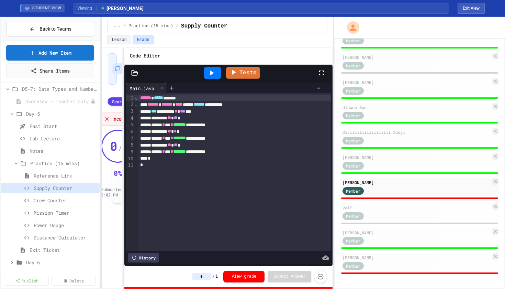
click at [214, 73] on icon at bounding box center [212, 72] width 4 height 5
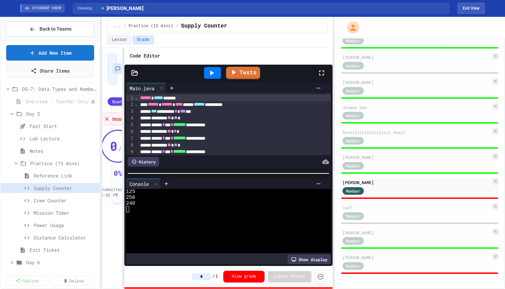
click at [207, 276] on input "*" at bounding box center [201, 276] width 19 height 7
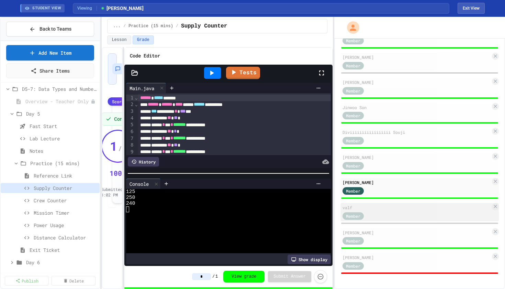
type input "*"
click at [388, 218] on div "Member" at bounding box center [417, 215] width 148 height 9
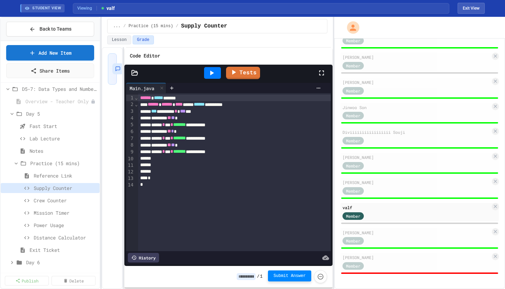
click at [212, 71] on icon at bounding box center [212, 73] width 8 height 8
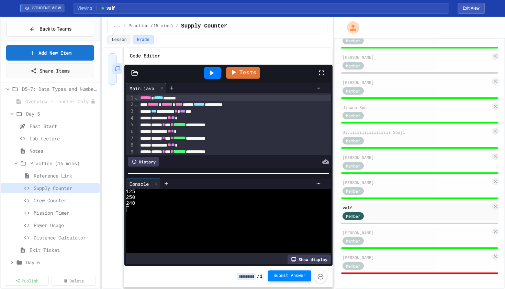
click at [289, 278] on span "Submit Answer" at bounding box center [290, 275] width 32 height 5
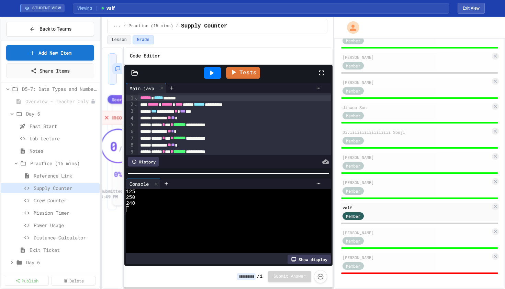
type input "*"
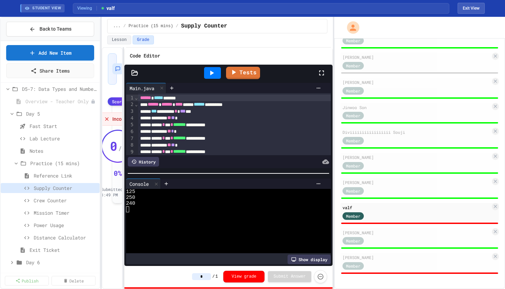
click at [206, 277] on input "*" at bounding box center [201, 276] width 19 height 7
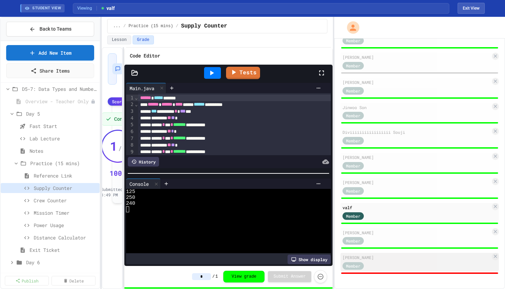
click at [391, 266] on div "Member" at bounding box center [417, 265] width 148 height 9
type input "*"
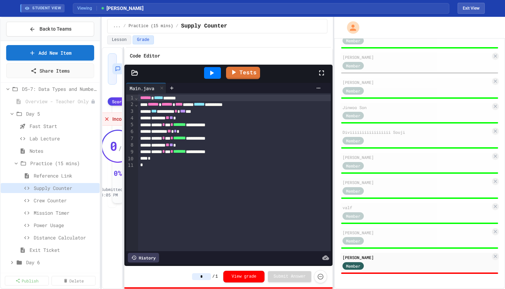
click at [214, 73] on icon at bounding box center [212, 73] width 8 height 8
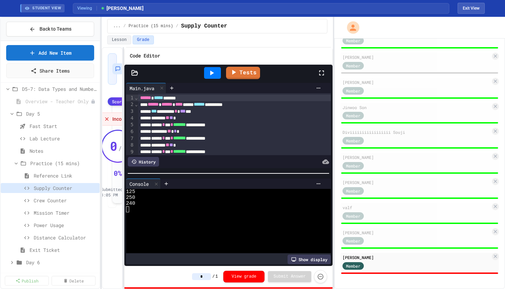
click at [204, 276] on input "*" at bounding box center [201, 276] width 19 height 7
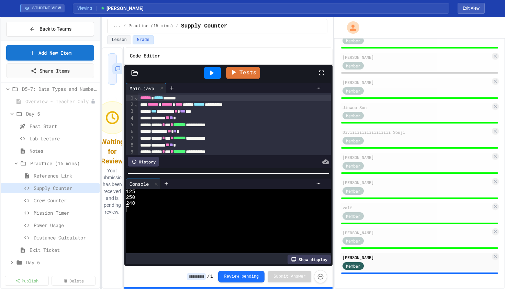
type input "*"
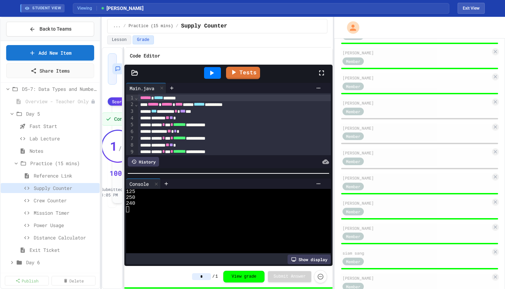
scroll to position [152, 0]
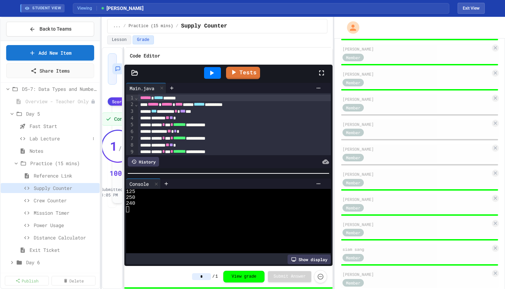
click at [40, 140] on span "Lab Lecture" at bounding box center [60, 138] width 60 height 7
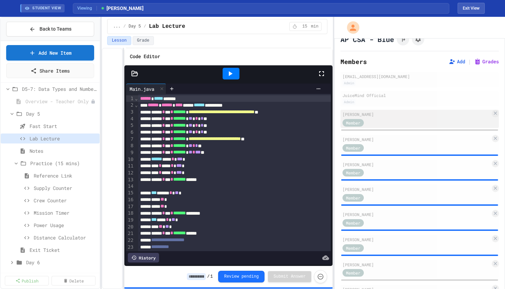
scroll to position [13, 0]
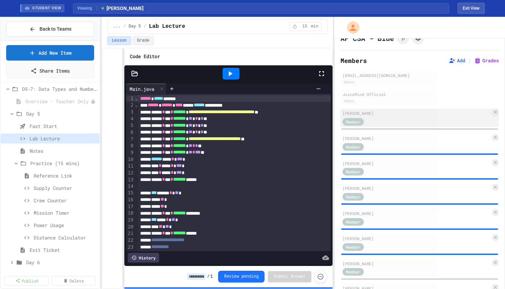
click at [414, 126] on div "[PERSON_NAME] Member" at bounding box center [420, 118] width 158 height 18
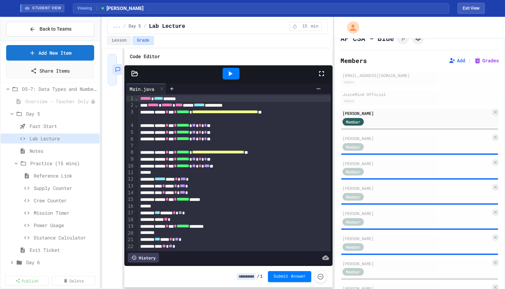
click at [233, 76] on icon at bounding box center [230, 73] width 8 height 8
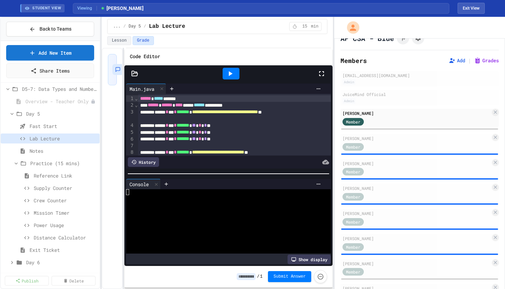
scroll to position [6, 0]
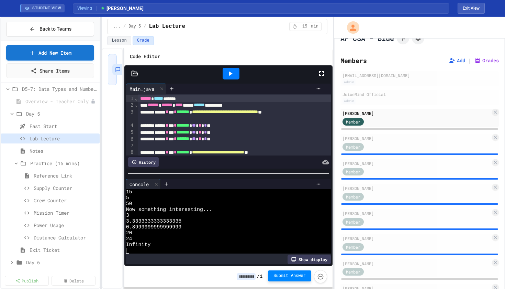
click at [292, 276] on span "Submit Answer" at bounding box center [290, 275] width 32 height 5
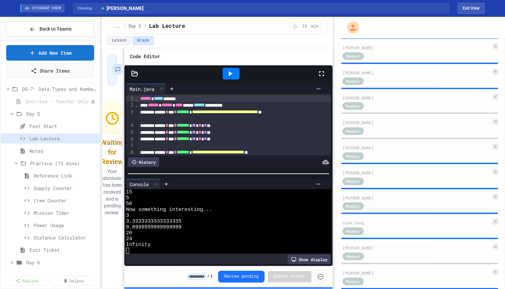
scroll to position [179, 0]
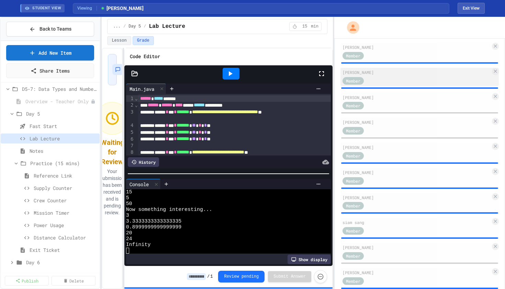
click at [378, 79] on div "Member" at bounding box center [417, 80] width 148 height 9
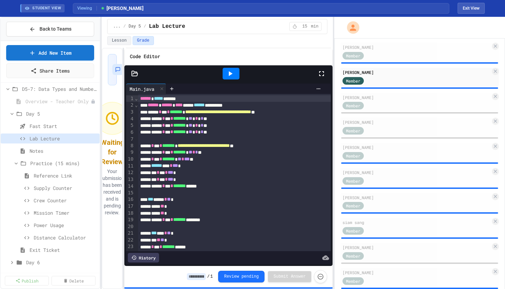
click at [236, 74] on div at bounding box center [231, 74] width 17 height 12
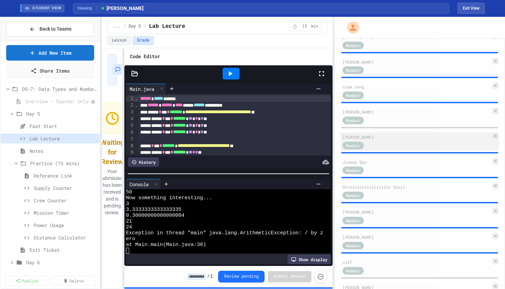
scroll to position [315, 0]
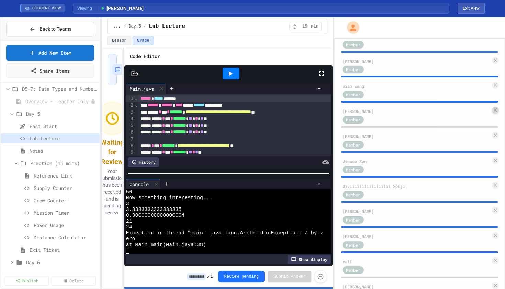
click at [495, 111] on icon at bounding box center [495, 110] width 3 height 3
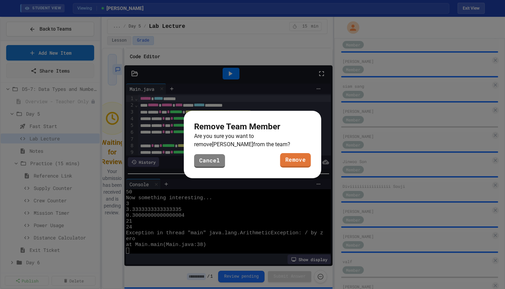
click at [296, 161] on link "Remove" at bounding box center [295, 160] width 31 height 14
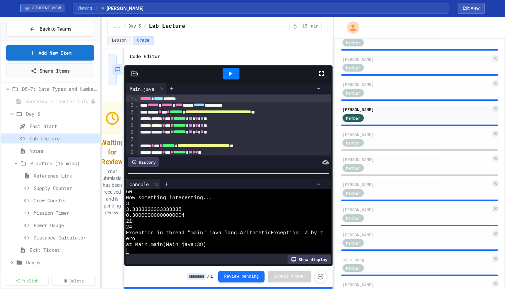
scroll to position [147, 0]
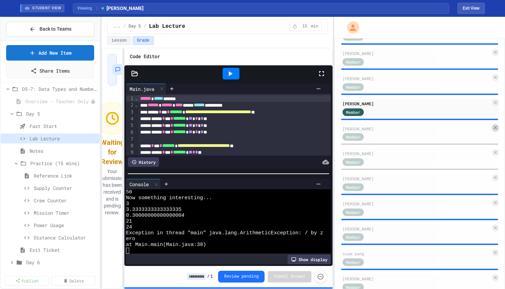
click at [495, 127] on icon at bounding box center [495, 127] width 3 height 3
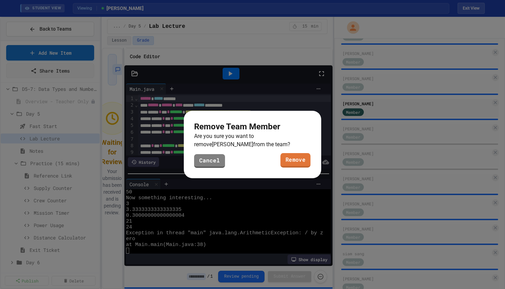
click at [297, 162] on link "Remove" at bounding box center [295, 160] width 30 height 14
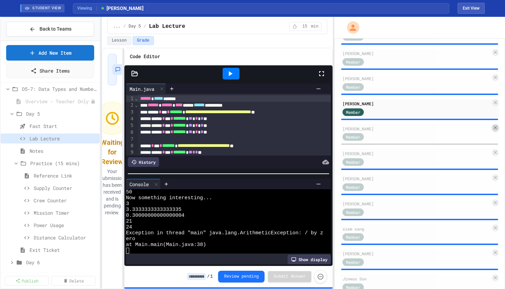
click at [496, 129] on icon at bounding box center [495, 127] width 5 height 5
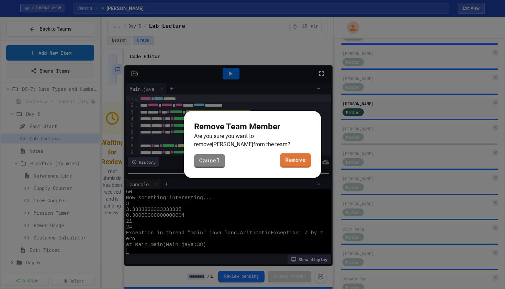
click at [297, 162] on link "Remove" at bounding box center [295, 160] width 31 height 14
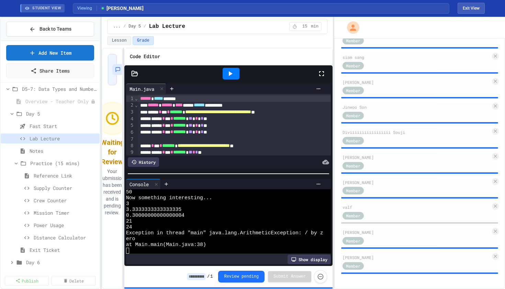
scroll to position [0, 0]
click at [395, 214] on div "Member" at bounding box center [417, 215] width 148 height 9
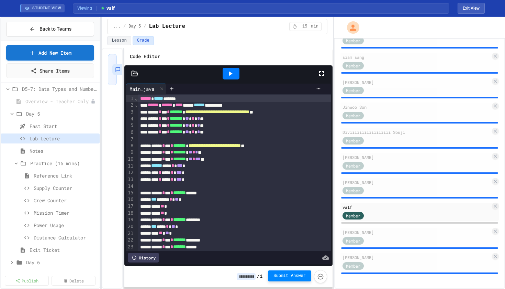
click at [231, 73] on icon at bounding box center [231, 73] width 4 height 5
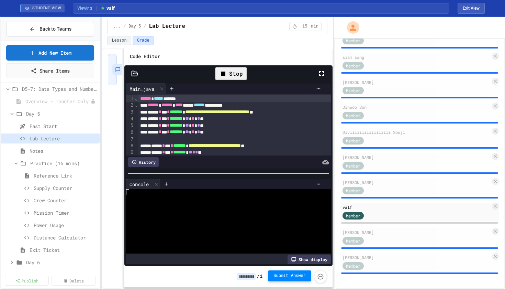
scroll to position [35, 0]
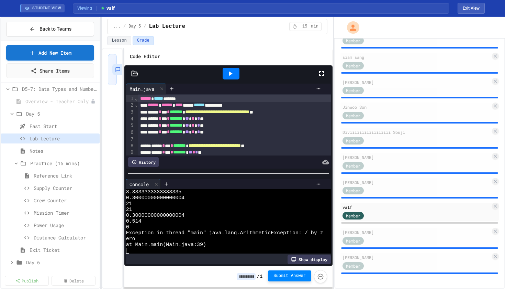
click at [295, 277] on span "Submit Answer" at bounding box center [290, 275] width 32 height 5
